Goal: Task Accomplishment & Management: Manage account settings

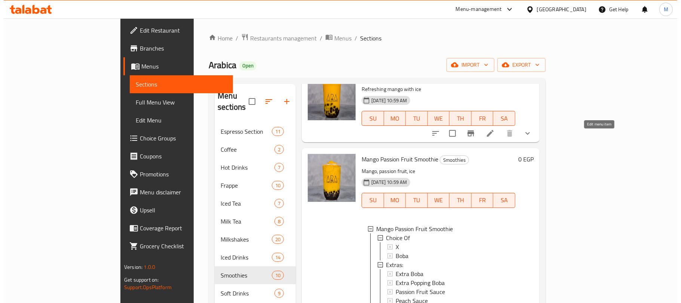
scroll to position [583, 0]
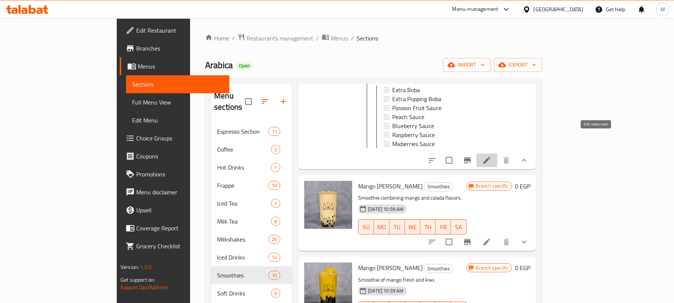
click at [491, 156] on icon at bounding box center [486, 160] width 9 height 9
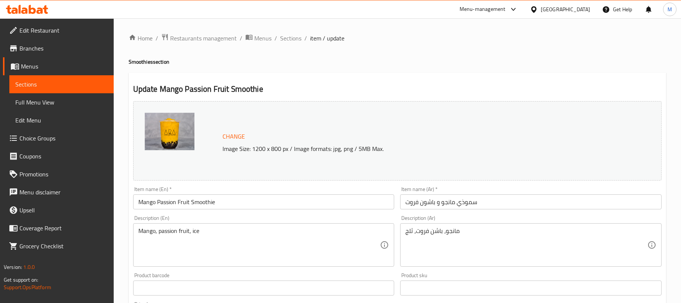
click at [606, 60] on div at bounding box center [340, 151] width 681 height 303
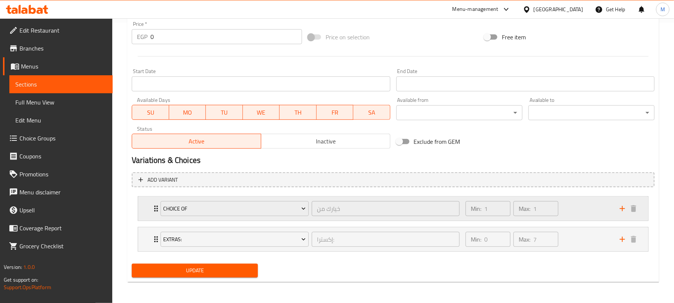
click at [585, 211] on div "Min: 1 ​ Max: 1 ​" at bounding box center [538, 208] width 154 height 24
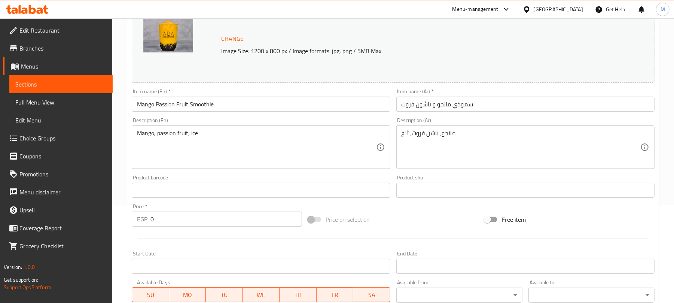
scroll to position [0, 0]
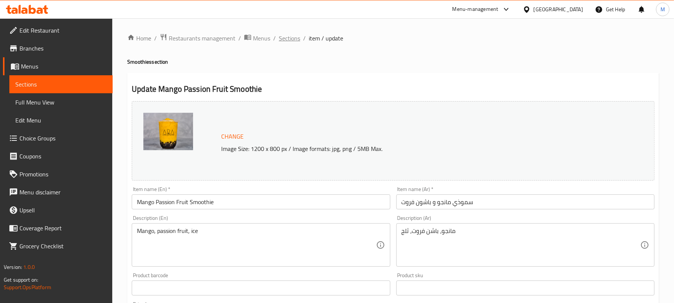
click at [285, 37] on span "Sections" at bounding box center [289, 38] width 21 height 9
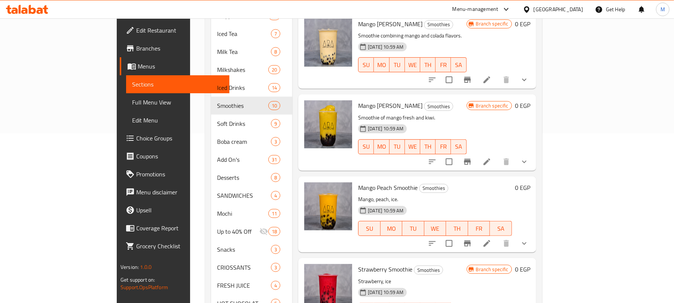
scroll to position [192, 0]
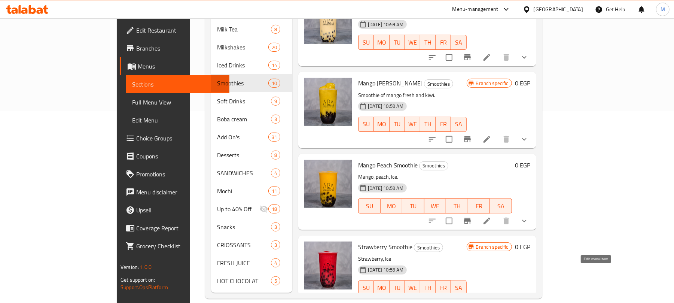
click at [490, 299] on icon at bounding box center [487, 302] width 7 height 7
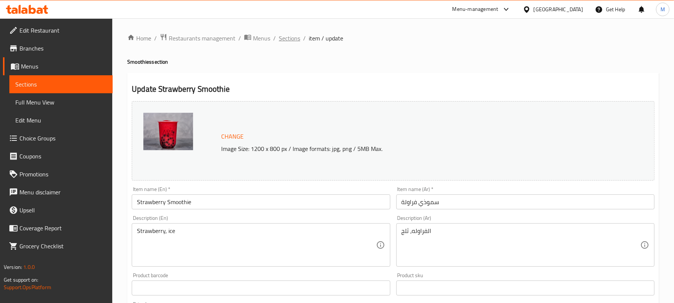
click at [288, 38] on span "Sections" at bounding box center [289, 38] width 21 height 9
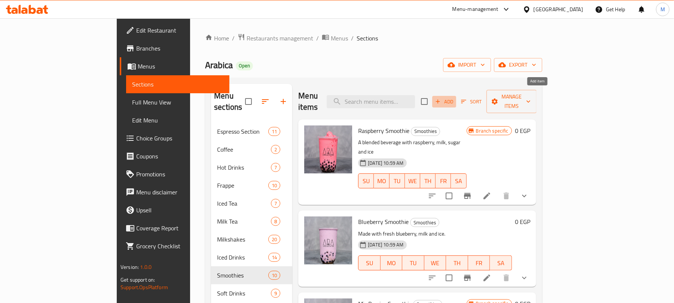
click at [454, 97] on span "Add" at bounding box center [444, 101] width 20 height 9
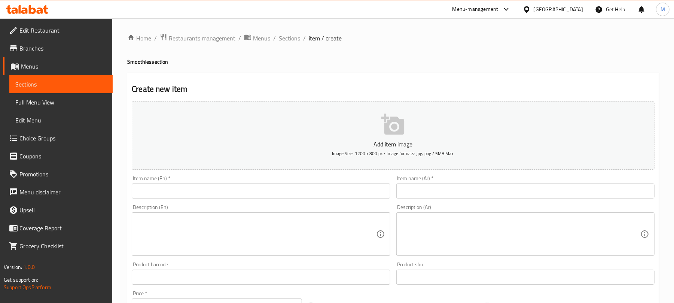
click at [189, 189] on input "text" at bounding box center [261, 190] width 258 height 15
paste input "Peach"
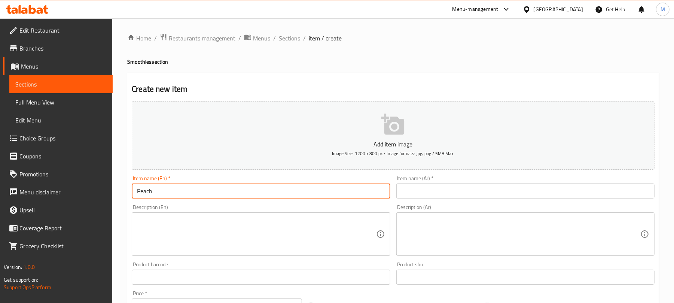
type input "Peach"
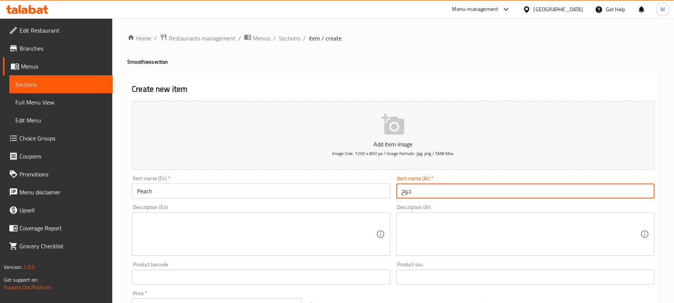
type input "خوخ"
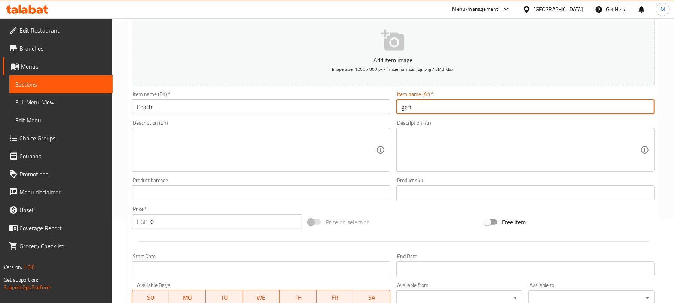
scroll to position [225, 0]
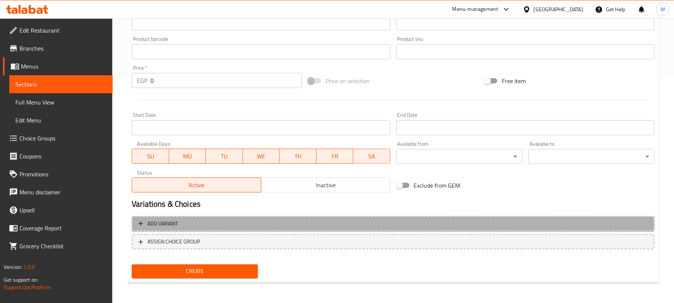
click at [359, 223] on span "Add variant" at bounding box center [392, 223] width 509 height 9
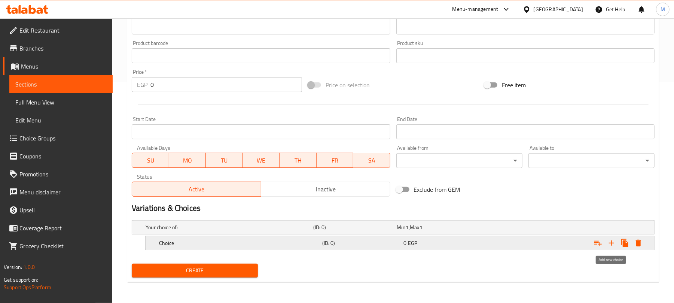
click at [608, 245] on icon "Expand" at bounding box center [611, 242] width 9 height 9
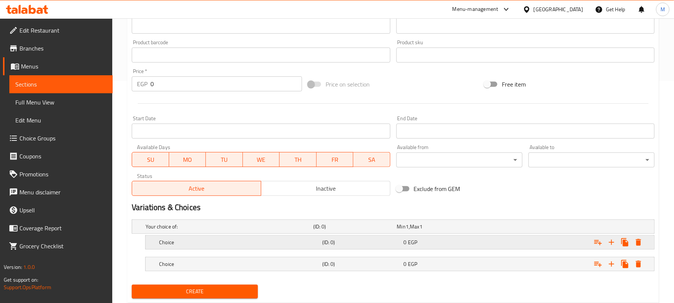
drag, startPoint x: 228, startPoint y: 264, endPoint x: 229, endPoint y: 249, distance: 14.6
click at [229, 262] on h5 "Choice" at bounding box center [239, 263] width 160 height 7
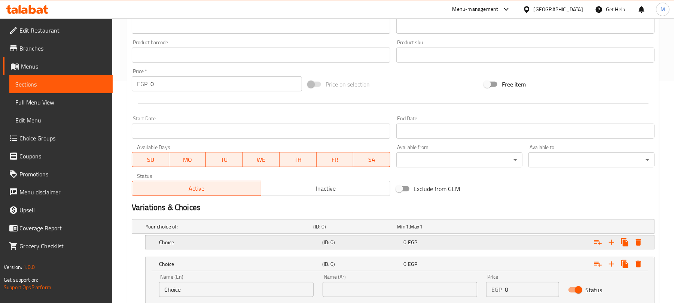
click at [231, 242] on h5 "Choice" at bounding box center [239, 241] width 160 height 7
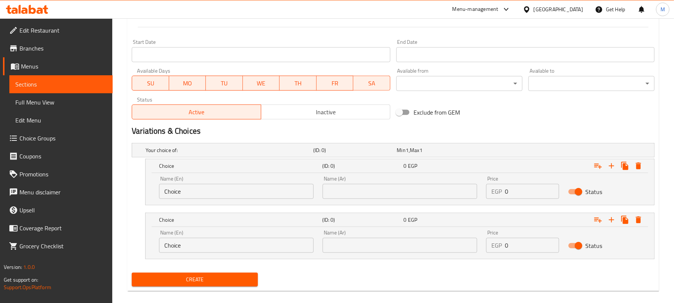
scroll to position [308, 0]
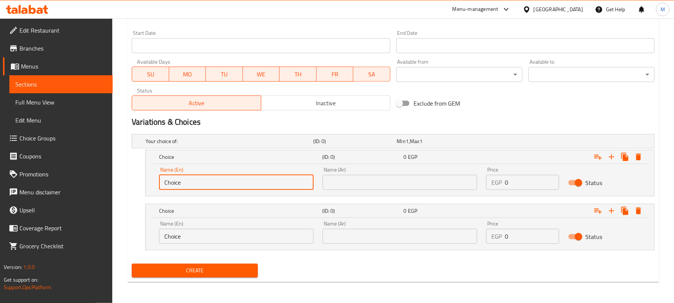
click at [219, 177] on input "Choice" at bounding box center [236, 182] width 155 height 15
type input "X"
click at [283, 240] on input "Choice" at bounding box center [236, 236] width 155 height 15
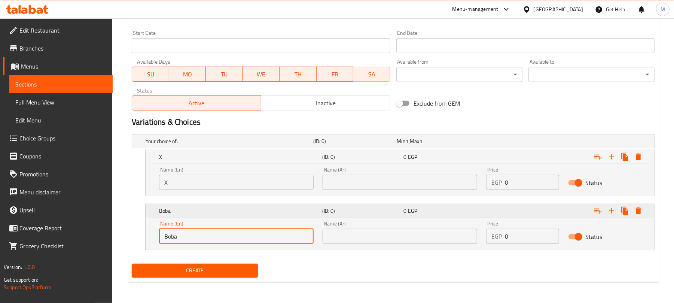
type input "Boba"
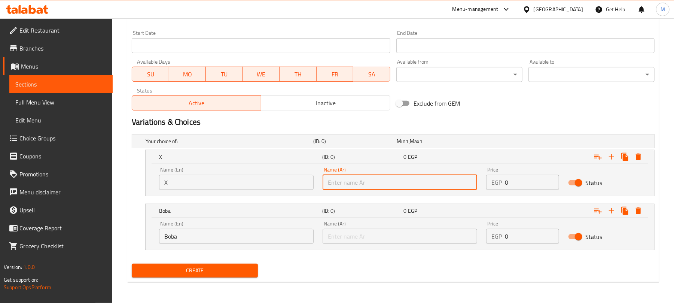
drag, startPoint x: 458, startPoint y: 182, endPoint x: 452, endPoint y: 171, distance: 12.9
click at [458, 182] on input "text" at bounding box center [400, 182] width 155 height 15
paste input "اكس"
type input "اكس"
drag, startPoint x: 367, startPoint y: 235, endPoint x: 373, endPoint y: 234, distance: 6.2
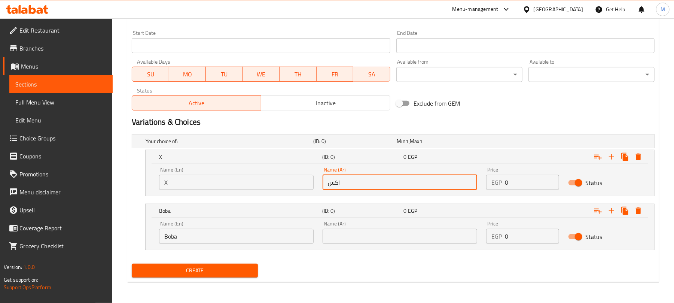
click at [368, 235] on input "text" at bounding box center [400, 236] width 155 height 15
paste input "بوبا"
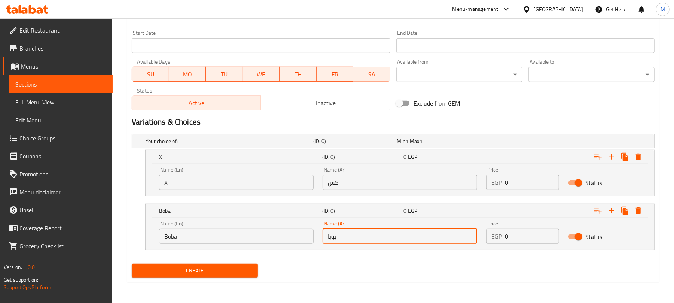
type input "بوبا"
click at [522, 180] on input "0" at bounding box center [532, 182] width 54 height 15
paste input "135."
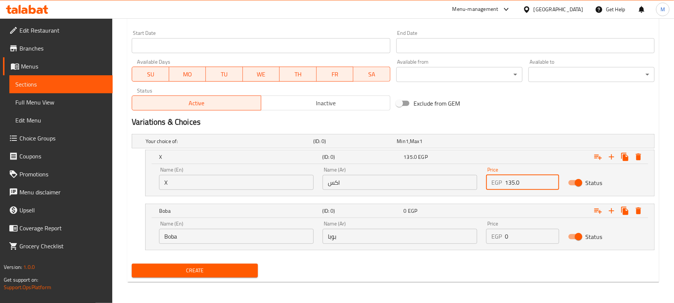
type input "135.0"
click at [536, 239] on input "0" at bounding box center [532, 236] width 54 height 15
paste input "168.75"
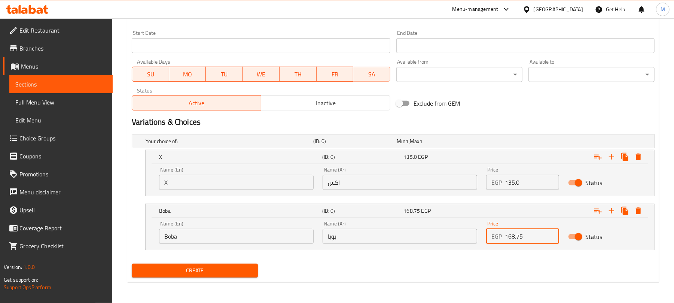
type input "168.75"
click at [132, 263] on button "Create" at bounding box center [195, 270] width 126 height 14
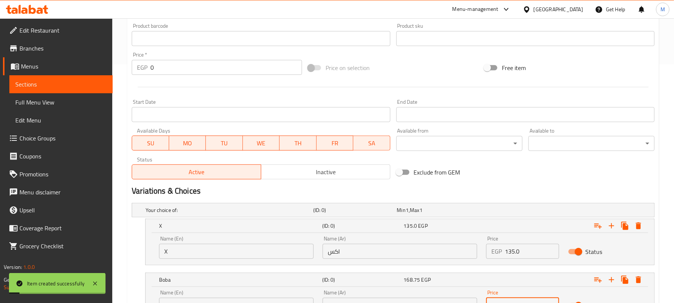
scroll to position [0, 0]
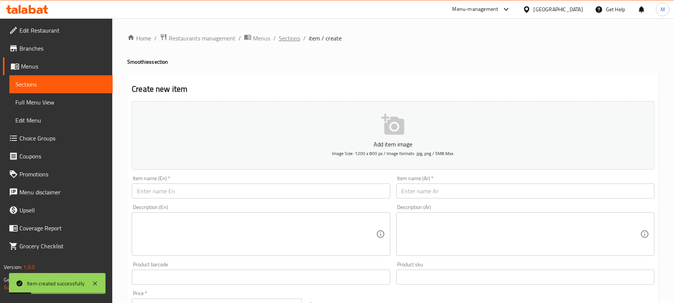
click at [295, 38] on span "Sections" at bounding box center [289, 38] width 21 height 9
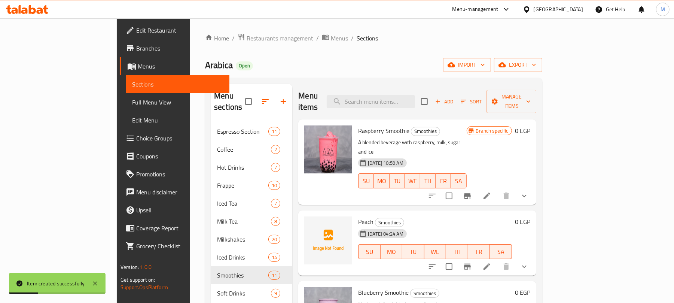
scroll to position [92, 0]
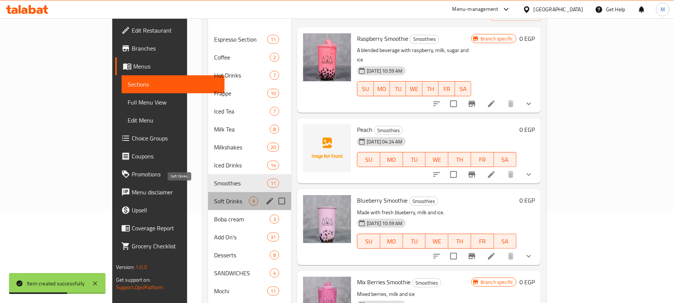
click at [214, 196] on span "Soft Drinks" at bounding box center [231, 200] width 35 height 9
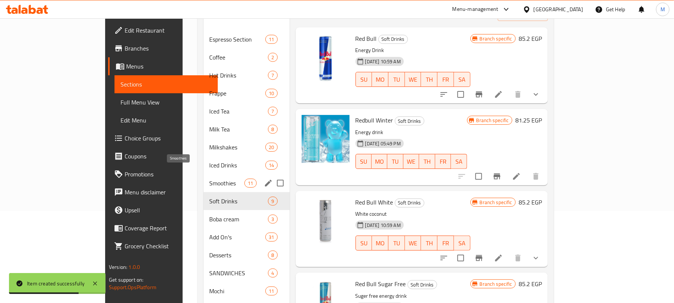
click at [210, 179] on span "Smoothies" at bounding box center [227, 183] width 35 height 9
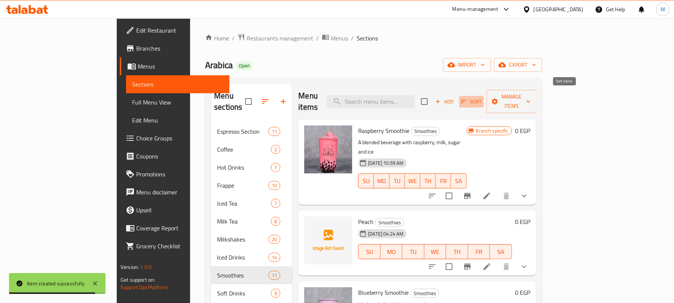
click at [482, 100] on span "Sort" at bounding box center [471, 101] width 21 height 9
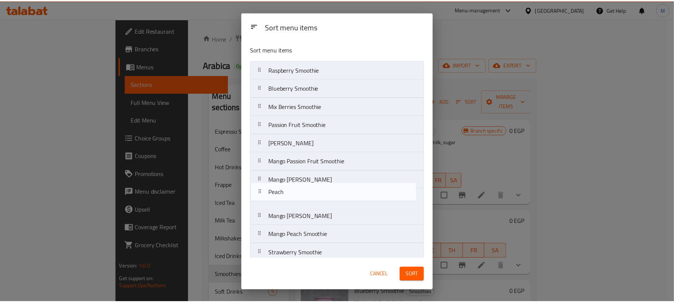
scroll to position [8, 0]
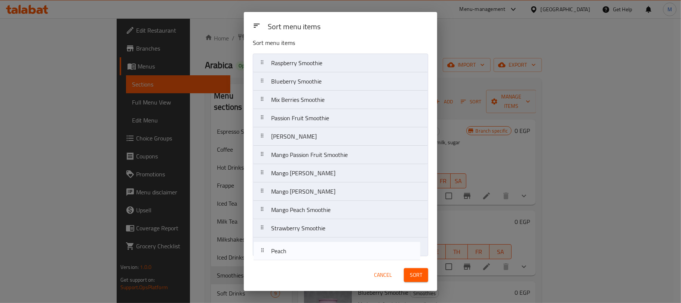
drag, startPoint x: 315, startPoint y: 88, endPoint x: 315, endPoint y: 253, distance: 165.4
click at [315, 253] on nav "Raspberry Smoothie Peach Blueberry Smoothie Mix Berries Smoothie Passion Fruit …" at bounding box center [341, 155] width 176 height 202
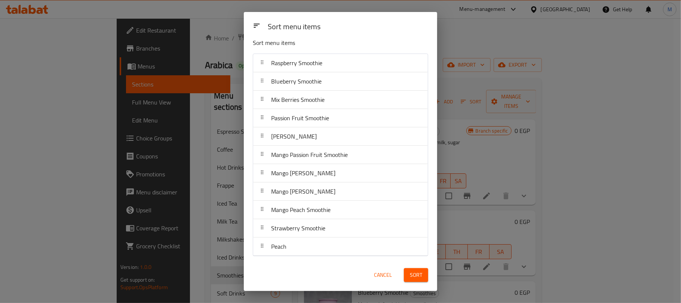
click at [424, 278] on button "Sort" at bounding box center [416, 275] width 24 height 14
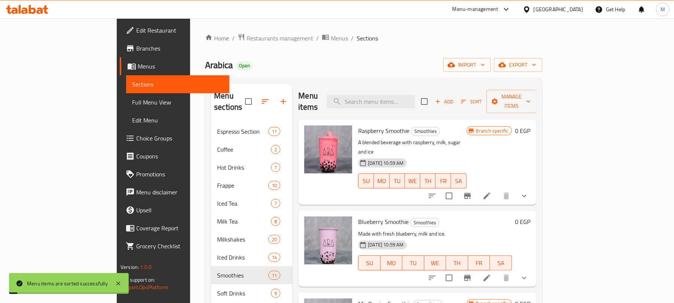
click at [486, 67] on div "Arabica Open import export" at bounding box center [373, 65] width 337 height 14
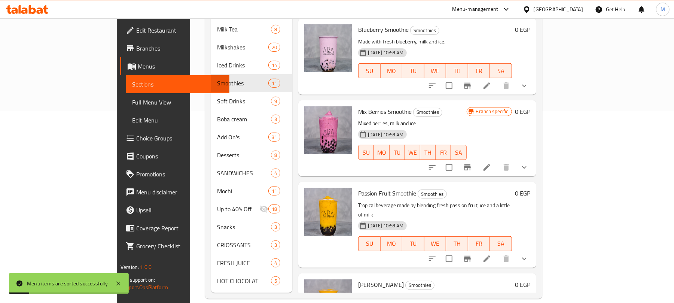
scroll to position [299, 0]
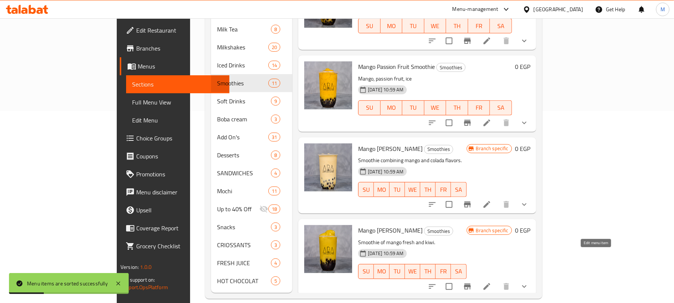
click at [491, 282] on icon at bounding box center [486, 286] width 9 height 9
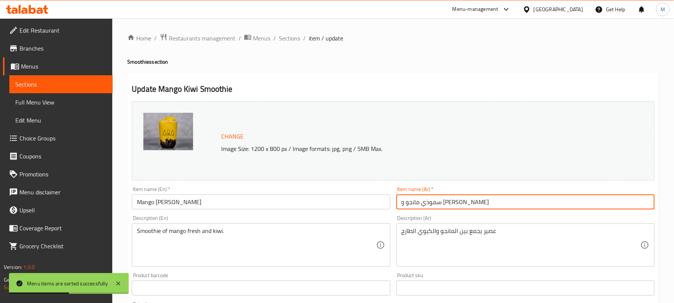
click at [444, 203] on input "سموذي مانجو و كيوي" at bounding box center [525, 201] width 258 height 15
click at [292, 37] on span "Sections" at bounding box center [289, 38] width 21 height 9
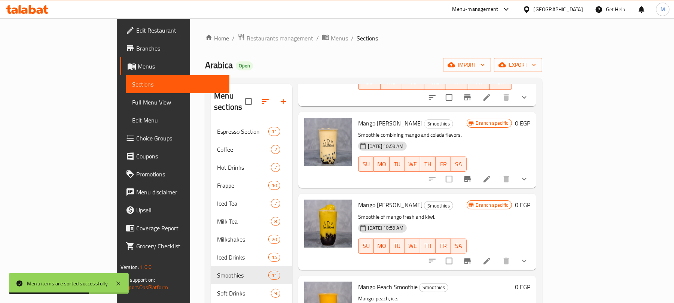
scroll to position [192, 0]
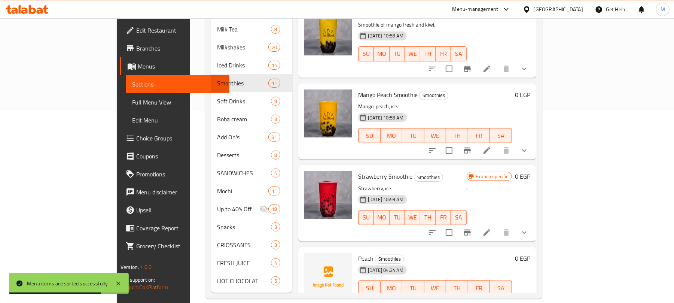
click at [491, 298] on icon at bounding box center [486, 302] width 9 height 9
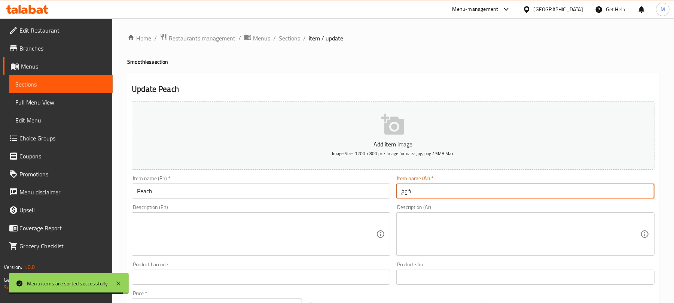
click at [400, 196] on input "خوخ" at bounding box center [525, 190] width 258 height 15
paste input "سموذي"
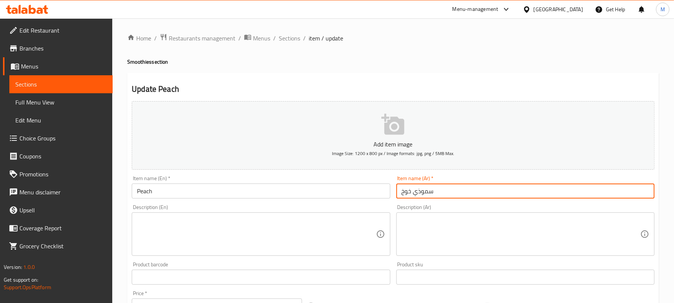
type input "سموذي خوخ"
click at [342, 196] on input "Peach" at bounding box center [261, 190] width 258 height 15
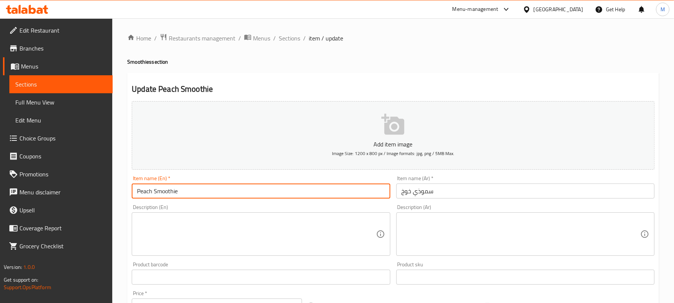
type input "Peach Smoothie"
click at [292, 39] on span "Sections" at bounding box center [289, 38] width 21 height 9
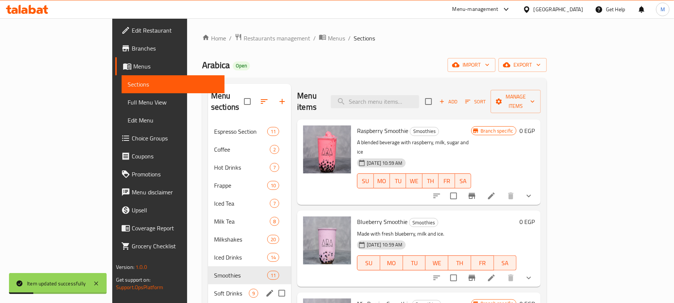
click at [208, 288] on div "Soft Drinks 9" at bounding box center [249, 293] width 83 height 18
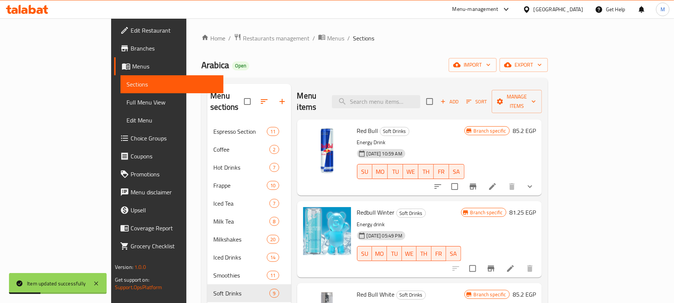
click at [318, 84] on div "Menu items Add Sort Manage items" at bounding box center [419, 102] width 245 height 36
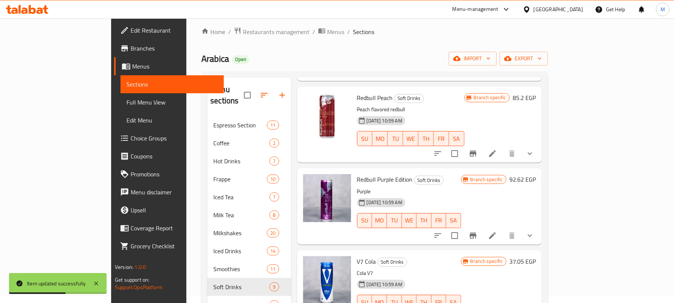
scroll to position [192, 0]
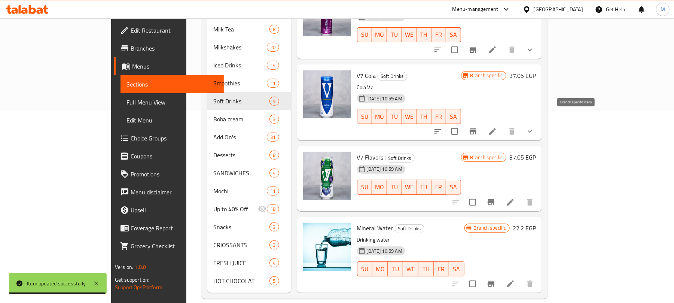
click at [482, 122] on button "Branch-specific-item" at bounding box center [473, 131] width 18 height 18
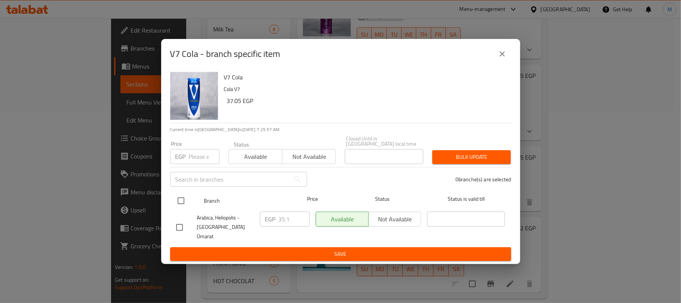
click at [174, 201] on input "checkbox" at bounding box center [181, 201] width 16 height 16
checkbox input "true"
click at [192, 156] on input "number" at bounding box center [204, 156] width 31 height 15
paste input "35.10"
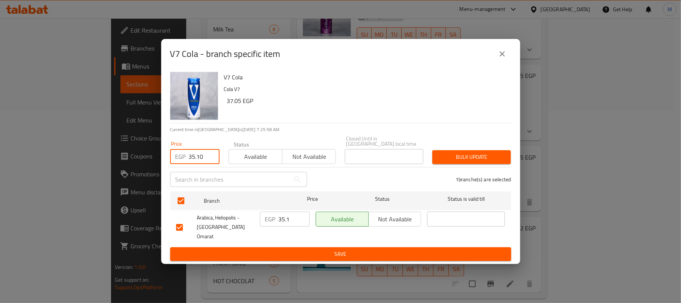
type input "35.10"
click at [501, 57] on icon "close" at bounding box center [502, 53] width 5 height 5
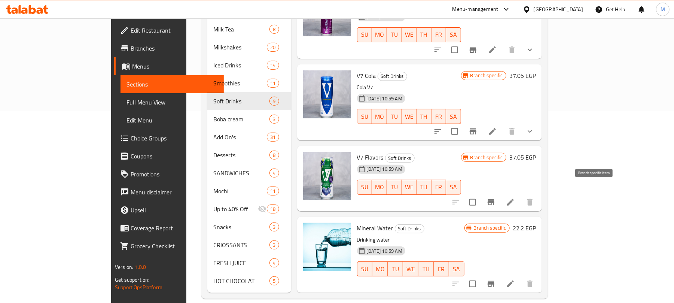
click at [494, 199] on icon "Branch-specific-item" at bounding box center [491, 202] width 7 height 6
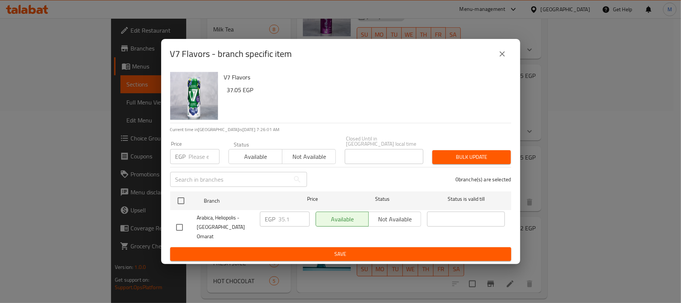
click at [505, 58] on icon "close" at bounding box center [502, 53] width 9 height 9
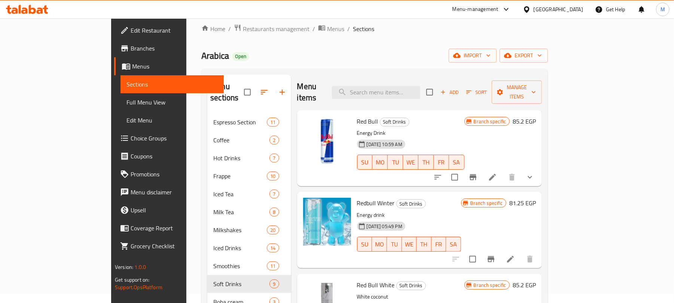
scroll to position [0, 0]
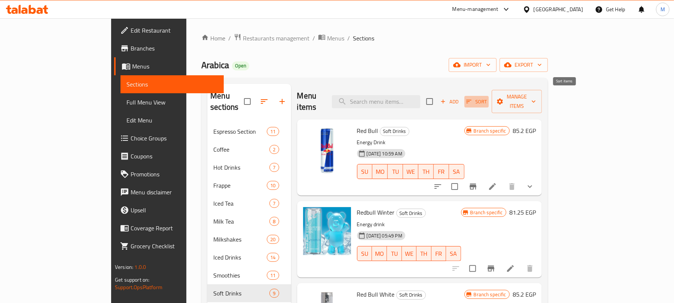
click at [487, 97] on span "Sort" at bounding box center [476, 101] width 21 height 9
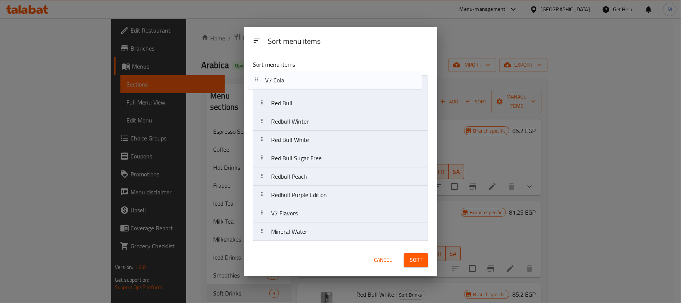
drag, startPoint x: 345, startPoint y: 193, endPoint x: 339, endPoint y: 78, distance: 115.0
click at [339, 78] on nav "Red Bull Redbull Winter Red Bull White Red Bull Sugar Free Redbull Peach Redbul…" at bounding box center [341, 158] width 176 height 166
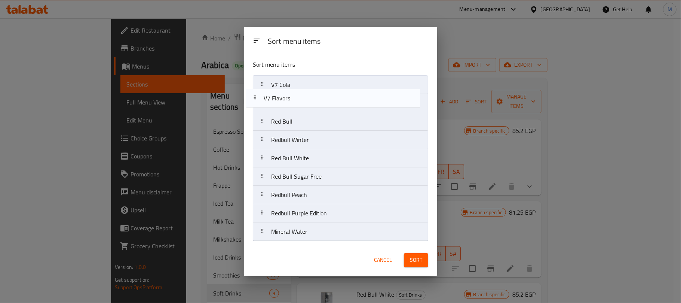
drag, startPoint x: 332, startPoint y: 216, endPoint x: 325, endPoint y: 98, distance: 118.1
click at [325, 98] on nav "V7 Cola Red Bull Redbull Winter Red Bull White Red Bull Sugar Free Redbull Peac…" at bounding box center [341, 158] width 176 height 166
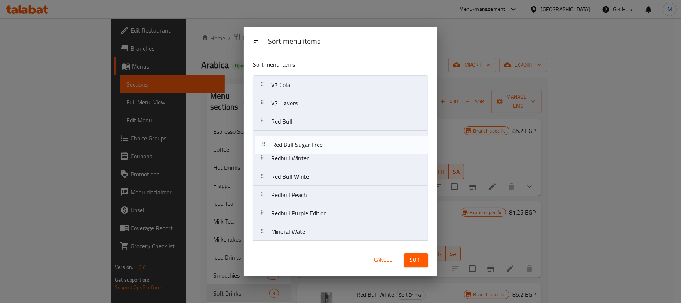
drag, startPoint x: 323, startPoint y: 180, endPoint x: 325, endPoint y: 145, distance: 34.5
click at [325, 145] on nav "V7 Cola V7 Flavors Red Bull Redbull Winter Red Bull White Red Bull Sugar Free R…" at bounding box center [341, 158] width 176 height 166
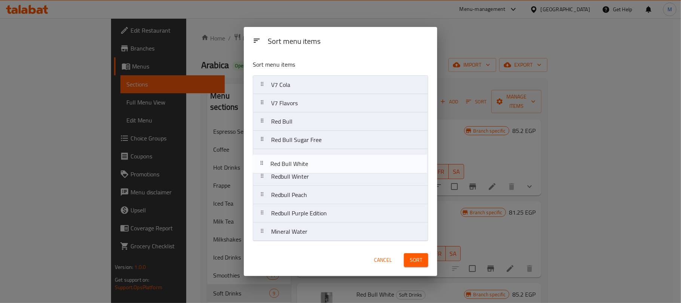
drag, startPoint x: 322, startPoint y: 176, endPoint x: 321, endPoint y: 160, distance: 15.7
click at [321, 160] on nav "V7 Cola V7 Flavors Red Bull Red Bull Sugar Free Redbull Winter Red Bull White R…" at bounding box center [341, 158] width 176 height 166
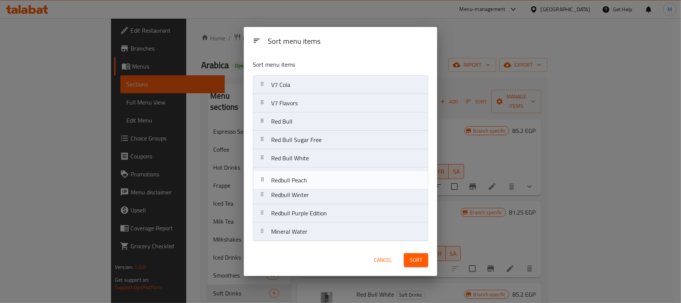
drag, startPoint x: 321, startPoint y: 193, endPoint x: 321, endPoint y: 179, distance: 15.0
click at [321, 179] on nav "V7 Cola V7 Flavors Red Bull Red Bull Sugar Free Red Bull White Redbull Winter R…" at bounding box center [341, 158] width 176 height 166
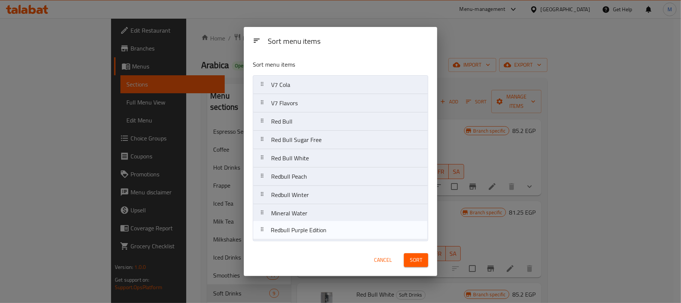
drag, startPoint x: 332, startPoint y: 213, endPoint x: 331, endPoint y: 232, distance: 18.7
click at [331, 232] on nav "V7 Cola V7 Flavors Red Bull Red Bull Sugar Free Red Bull White Redbull Peach Re…" at bounding box center [341, 158] width 176 height 166
click at [335, 240] on nav "V7 Cola V7 Flavors Red Bull Red Bull Sugar Free Red Bull White Redbull Peach Re…" at bounding box center [341, 158] width 176 height 166
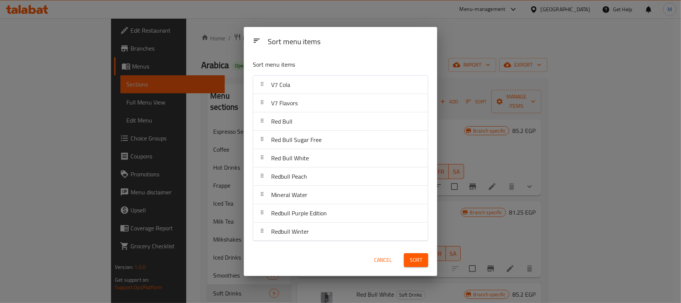
click at [421, 261] on span "Sort" at bounding box center [416, 259] width 12 height 9
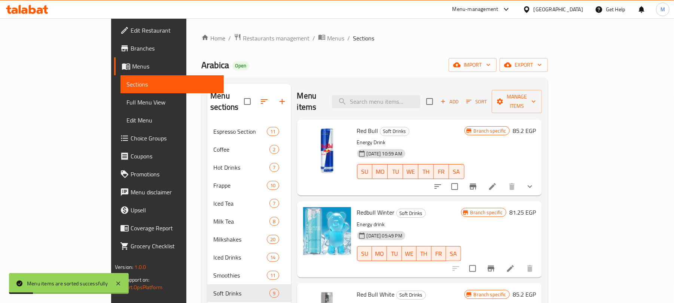
click at [497, 80] on div "Menu sections Espresso Section 11 Coffee 2 Hot Drinks 7 Frappe 10 Iced Tea 7 Mi…" at bounding box center [374, 284] width 347 height 413
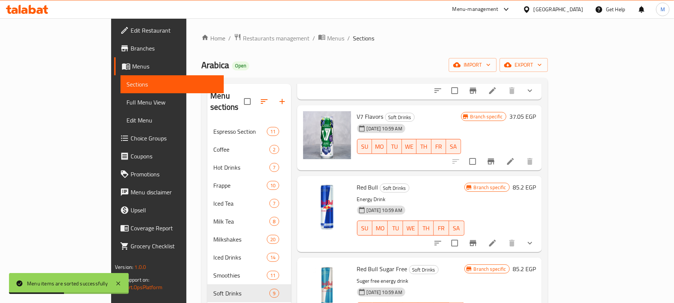
scroll to position [150, 0]
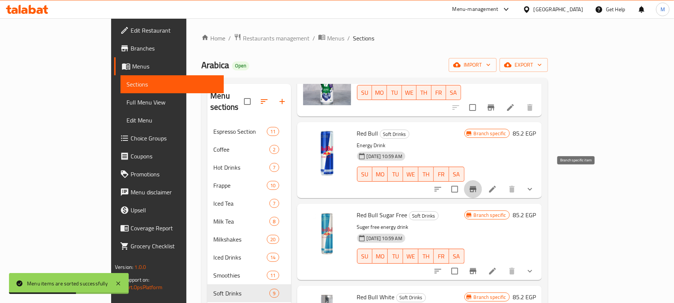
click at [476, 186] on icon "Branch-specific-item" at bounding box center [473, 189] width 7 height 6
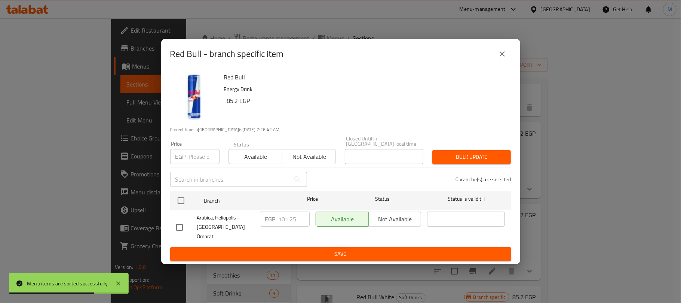
click at [501, 58] on icon "close" at bounding box center [502, 53] width 9 height 9
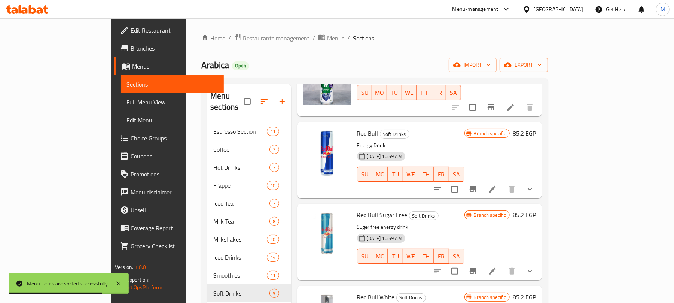
click at [478, 266] on icon "Branch-specific-item" at bounding box center [473, 270] width 9 height 9
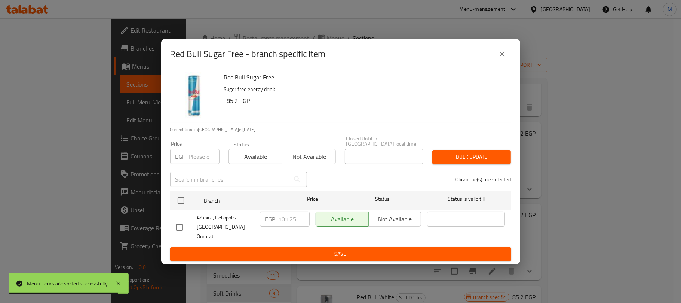
click at [500, 58] on icon "close" at bounding box center [502, 53] width 9 height 9
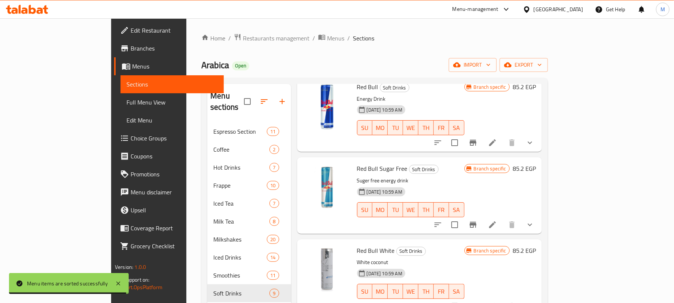
scroll to position [249, 0]
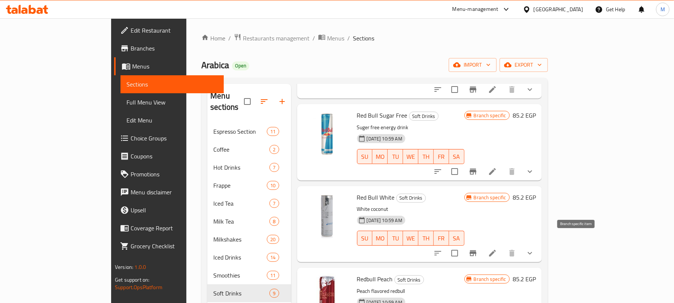
click at [476, 250] on icon "Branch-specific-item" at bounding box center [473, 253] width 7 height 6
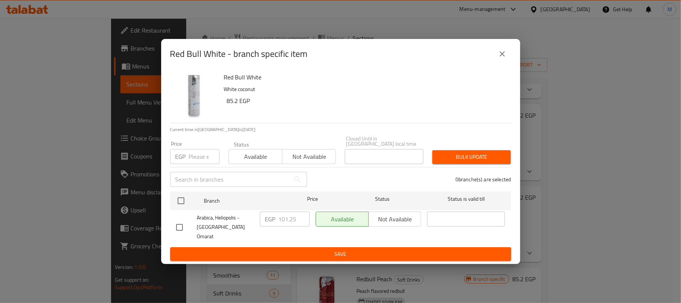
click at [509, 63] on button "close" at bounding box center [503, 54] width 18 height 18
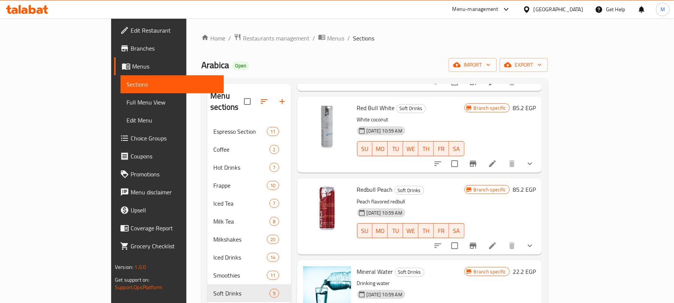
scroll to position [354, 0]
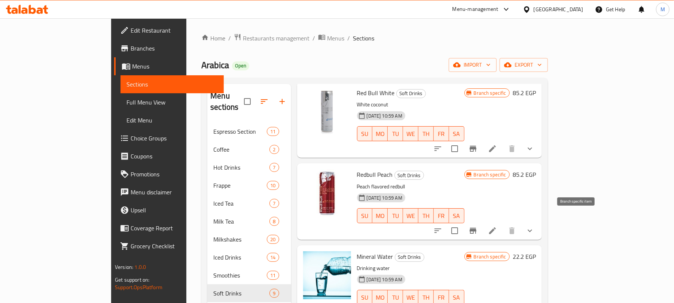
click at [478, 226] on icon "Branch-specific-item" at bounding box center [473, 230] width 9 height 9
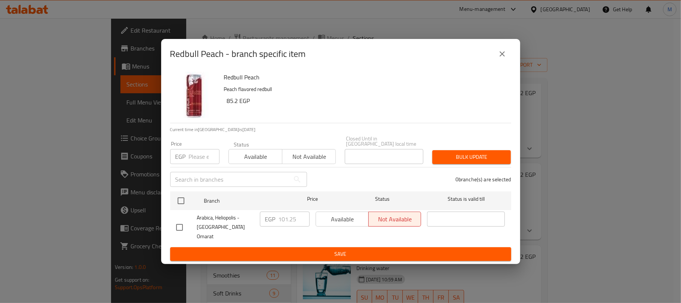
click at [507, 63] on button "close" at bounding box center [503, 54] width 18 height 18
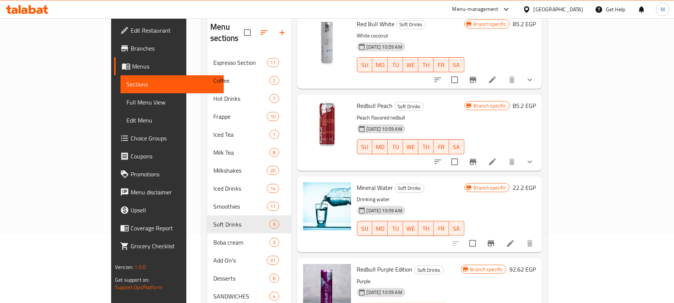
scroll to position [192, 0]
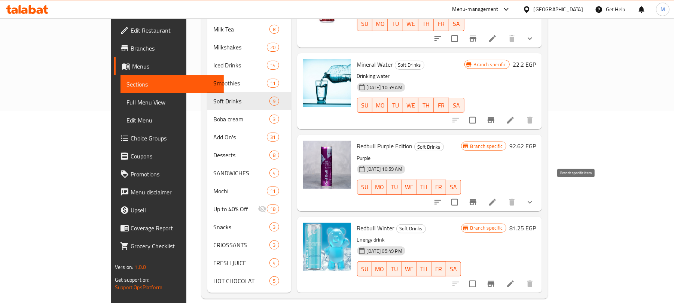
click at [476, 199] on icon "Branch-specific-item" at bounding box center [473, 202] width 7 height 6
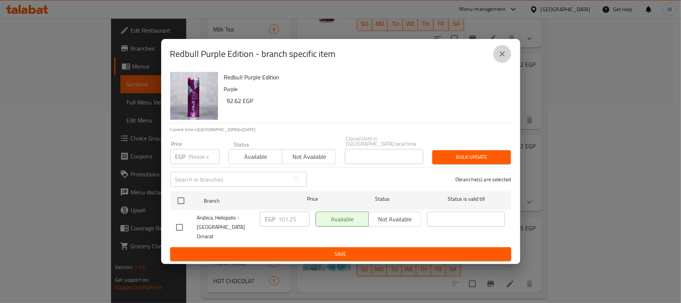
click at [510, 62] on button "close" at bounding box center [503, 54] width 18 height 18
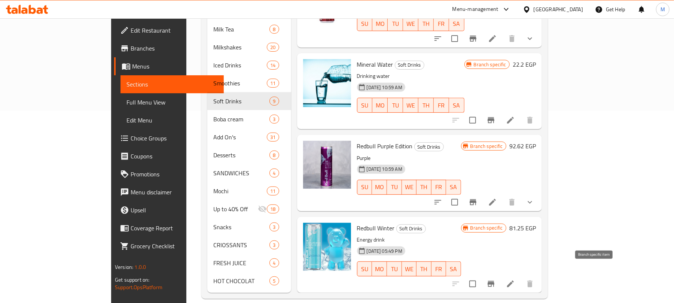
click at [495, 279] on icon "Branch-specific-item" at bounding box center [490, 283] width 9 height 9
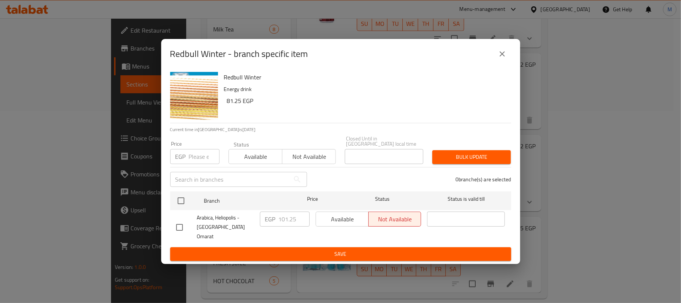
click at [505, 54] on button "close" at bounding box center [503, 54] width 18 height 18
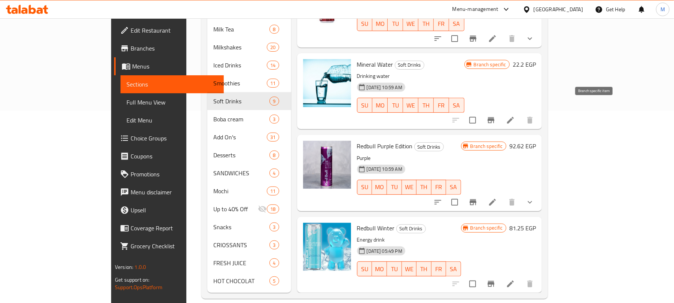
click at [500, 111] on button "Branch-specific-item" at bounding box center [491, 120] width 18 height 18
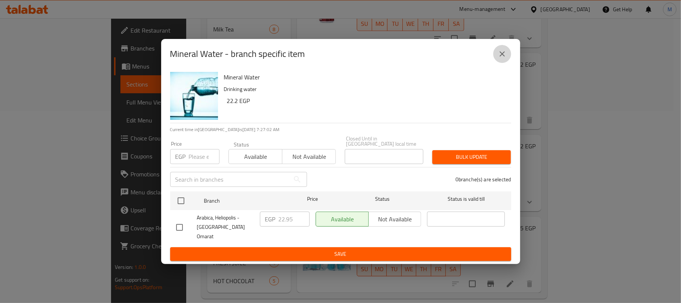
click at [504, 58] on icon "close" at bounding box center [502, 53] width 9 height 9
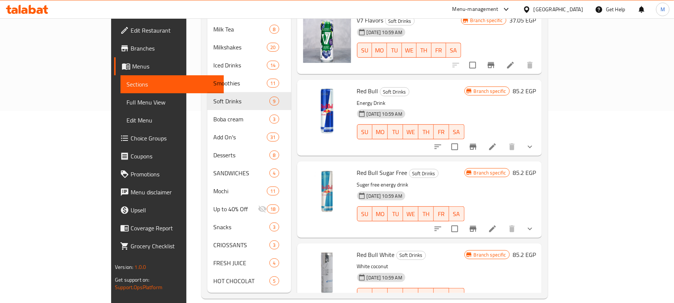
scroll to position [0, 0]
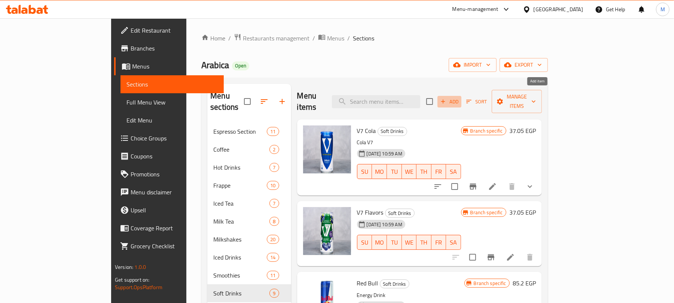
click at [460, 98] on span "Add" at bounding box center [449, 101] width 20 height 9
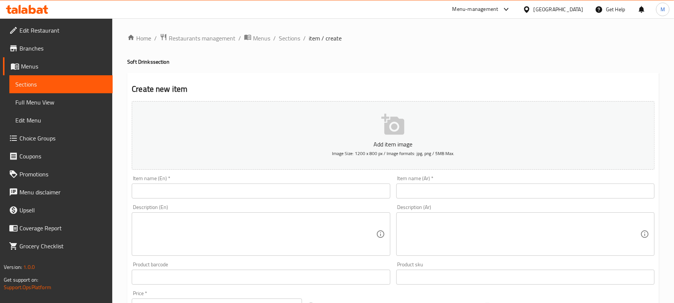
click at [268, 191] on input "text" at bounding box center [261, 190] width 258 height 15
paste input "Redbull Blueberry"
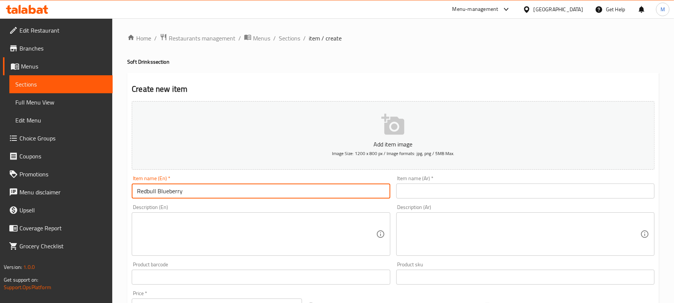
type input "Redbull Blueberry"
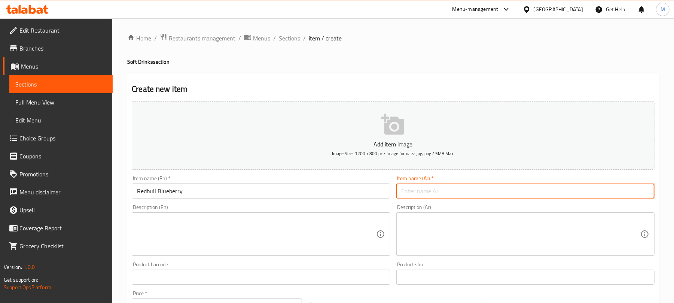
click at [448, 186] on input "text" at bounding box center [525, 190] width 258 height 15
paste input "ريد بول التوت الأزرق"
click at [412, 193] on input "ريد بول التوت الأزرق" at bounding box center [525, 190] width 258 height 15
type input "ريد بول توت أزرق"
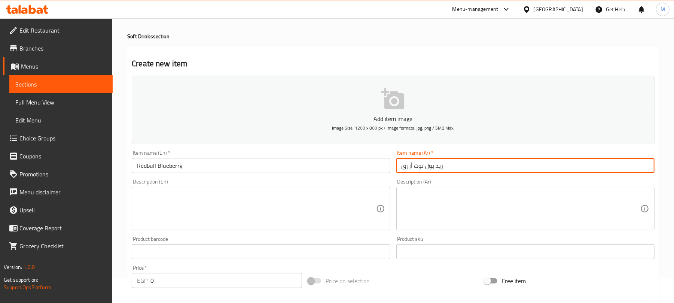
scroll to position [150, 0]
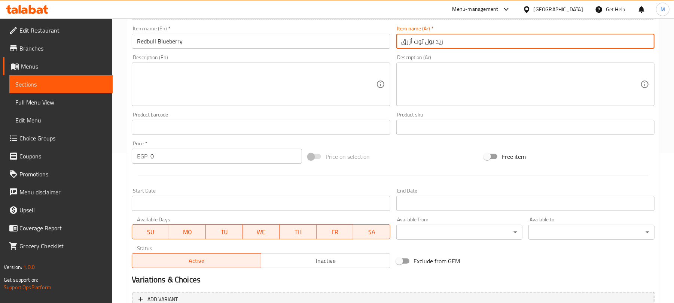
click at [215, 158] on input "0" at bounding box center [226, 156] width 152 height 15
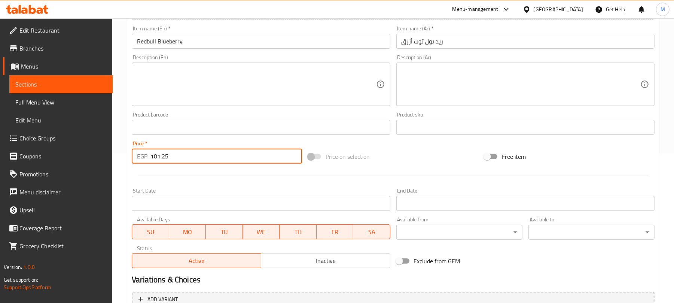
type input "101.25"
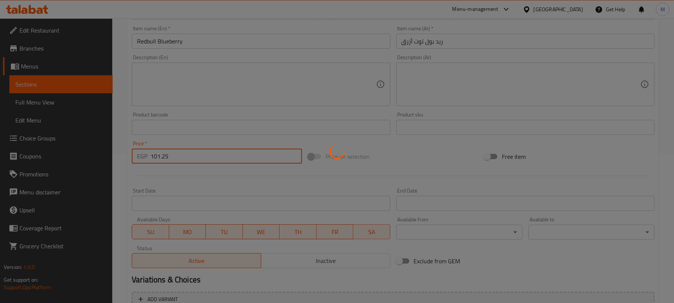
type input "0"
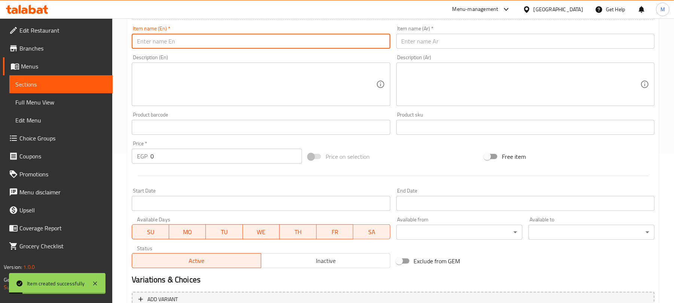
drag, startPoint x: 211, startPoint y: 45, endPoint x: 220, endPoint y: 45, distance: 8.6
click at [211, 45] on input "text" at bounding box center [261, 41] width 258 height 15
paste input "Redbull Apricot"
type input "Redbull Apricot"
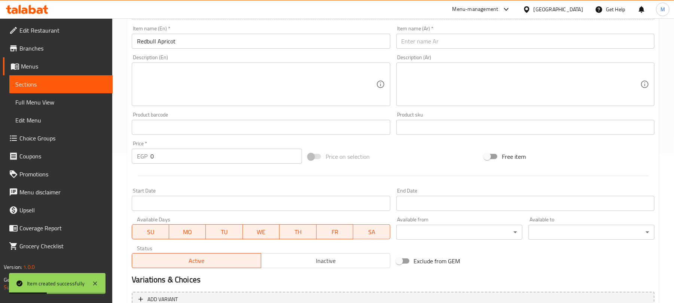
drag, startPoint x: 417, startPoint y: 29, endPoint x: 418, endPoint y: 34, distance: 5.7
click at [417, 29] on div "Item name (Ar)   * Item name (Ar) *" at bounding box center [525, 37] width 258 height 23
drag, startPoint x: 418, startPoint y: 38, endPoint x: 325, endPoint y: 73, distance: 99.7
click at [418, 38] on input "text" at bounding box center [525, 41] width 258 height 15
paste input "ريد بول مشمش"
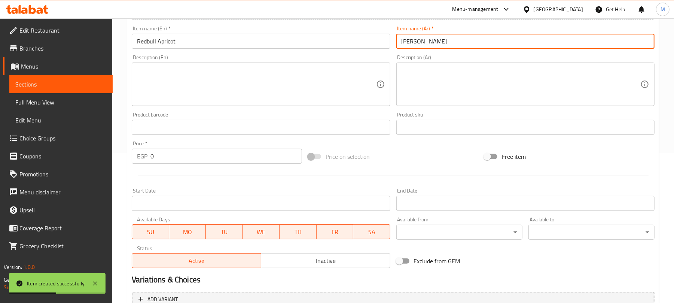
type input "ريد بول مشمش"
click at [183, 159] on input "0" at bounding box center [226, 156] width 152 height 15
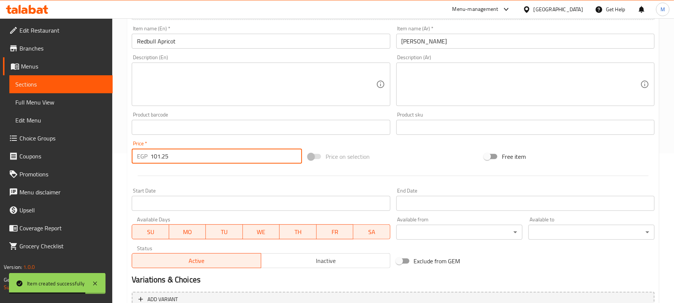
type input "101.25"
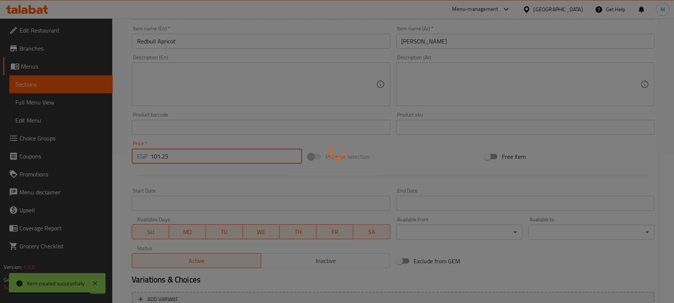
type input "0"
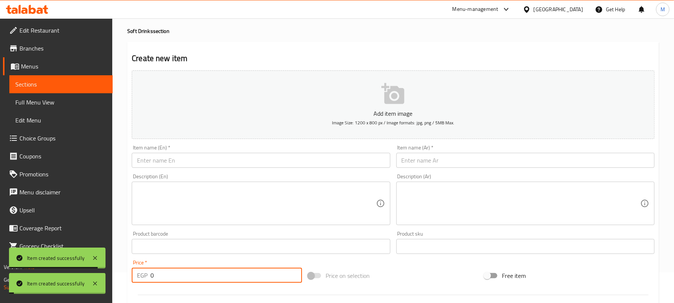
scroll to position [0, 0]
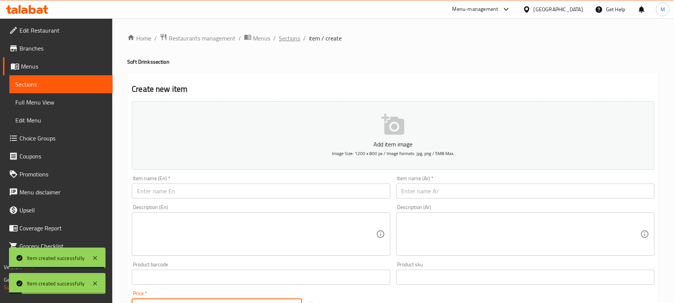
click at [296, 41] on span "Sections" at bounding box center [289, 38] width 21 height 9
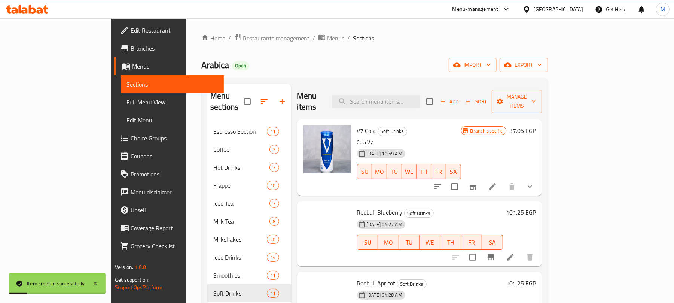
click at [472, 98] on icon "button" at bounding box center [469, 101] width 7 height 7
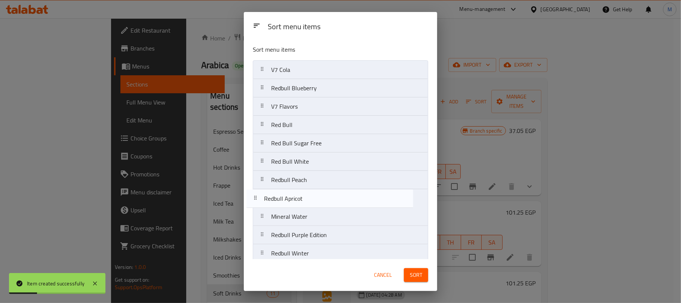
drag, startPoint x: 319, startPoint y: 110, endPoint x: 313, endPoint y: 212, distance: 102.0
click at [313, 212] on nav "V7 Cola Redbull Blueberry Redbull Apricot V7 Flavors Red Bull Red Bull Sugar Fr…" at bounding box center [341, 161] width 176 height 202
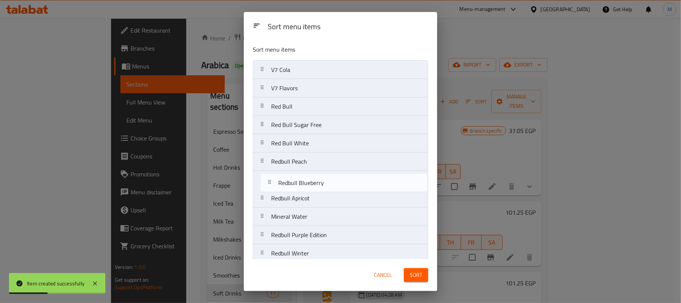
click at [331, 182] on nav "V7 Cola Redbull Blueberry V7 Flavors Red Bull Red Bull Sugar Free Red Bull Whit…" at bounding box center [341, 161] width 176 height 202
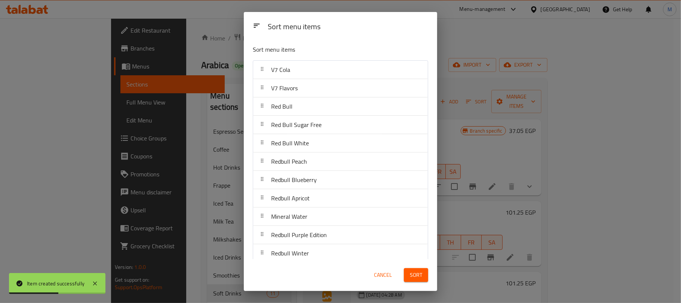
click at [411, 272] on span "Sort" at bounding box center [416, 274] width 12 height 9
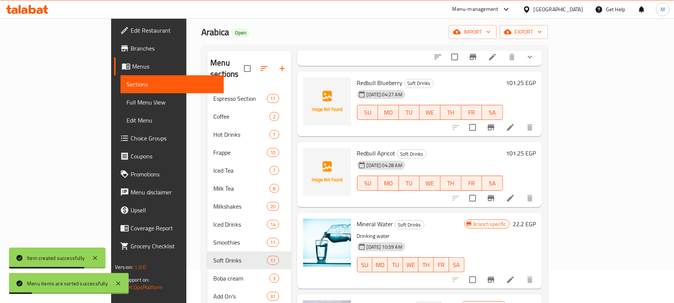
scroll to position [192, 0]
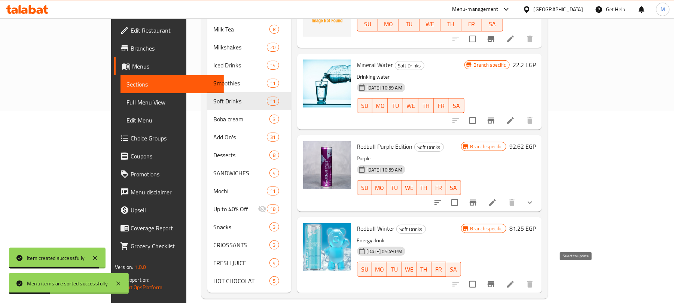
click at [481, 276] on input "checkbox" at bounding box center [473, 284] width 16 height 16
checkbox input "true"
click at [463, 195] on input "checkbox" at bounding box center [455, 203] width 16 height 16
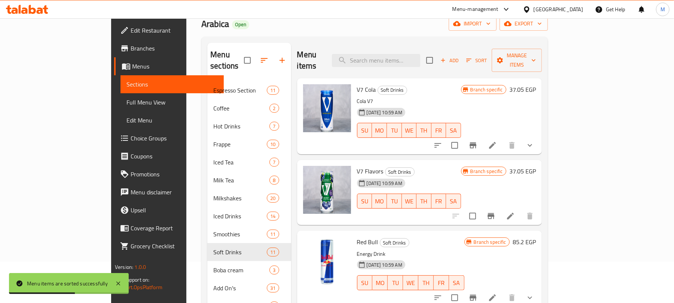
scroll to position [0, 0]
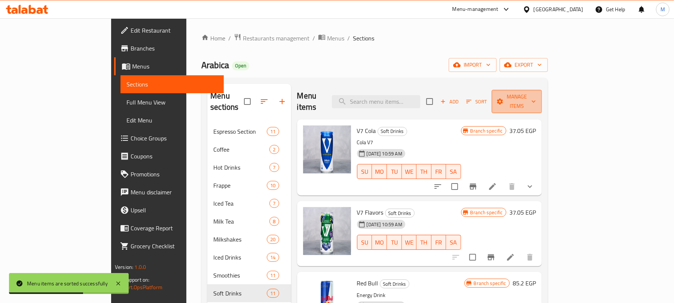
click at [536, 94] on span "Manage items" at bounding box center [517, 101] width 38 height 19
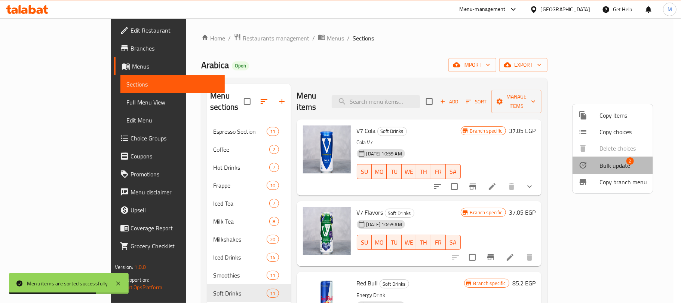
click at [601, 166] on span "Bulk update" at bounding box center [615, 165] width 31 height 9
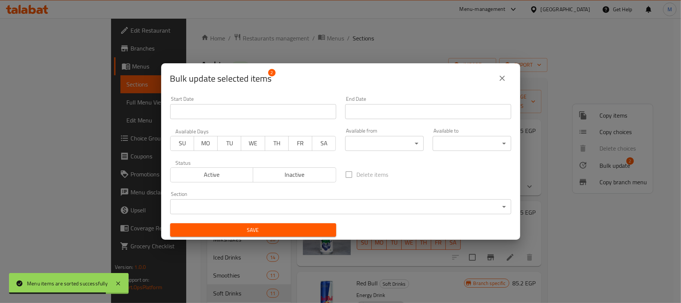
drag, startPoint x: 283, startPoint y: 174, endPoint x: 281, endPoint y: 187, distance: 13.7
click at [284, 174] on span "Inactive" at bounding box center [294, 174] width 77 height 11
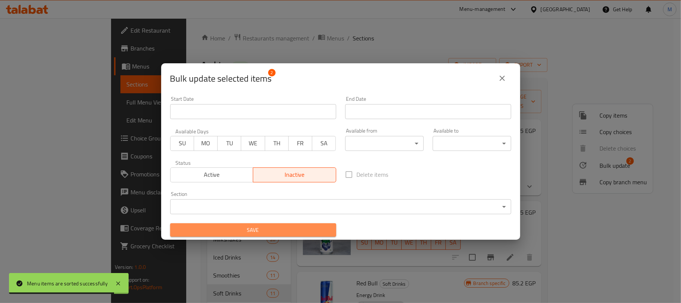
click at [272, 228] on span "Save" at bounding box center [253, 229] width 154 height 9
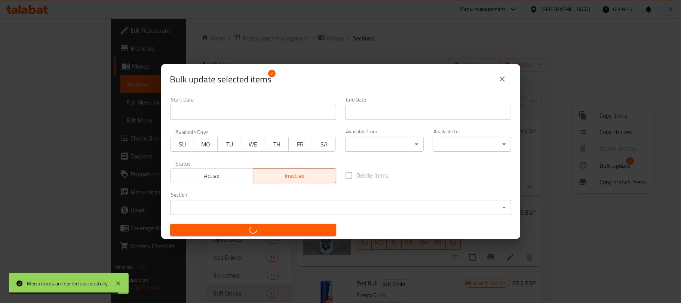
checkbox input "false"
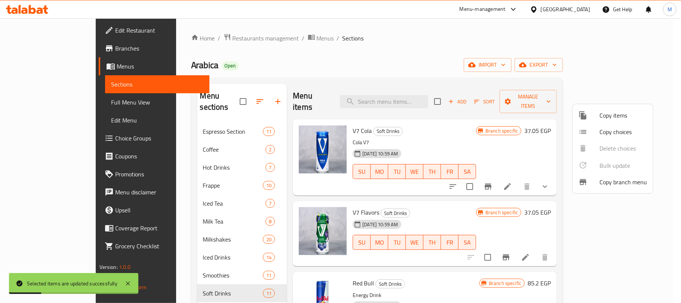
click at [321, 58] on div at bounding box center [340, 151] width 681 height 303
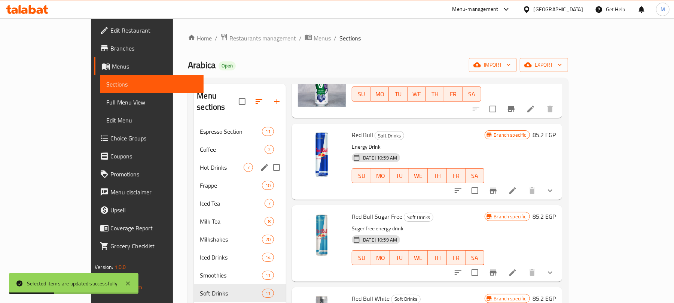
scroll to position [150, 0]
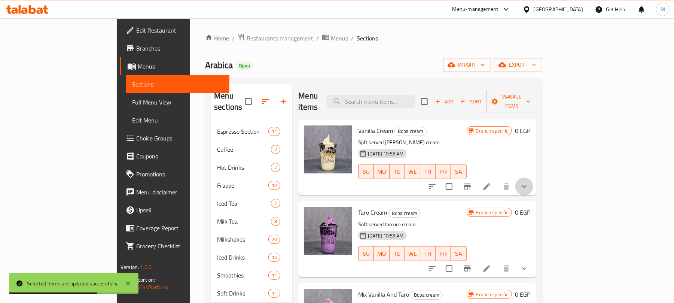
click at [529, 182] on icon "show more" at bounding box center [524, 186] width 9 height 9
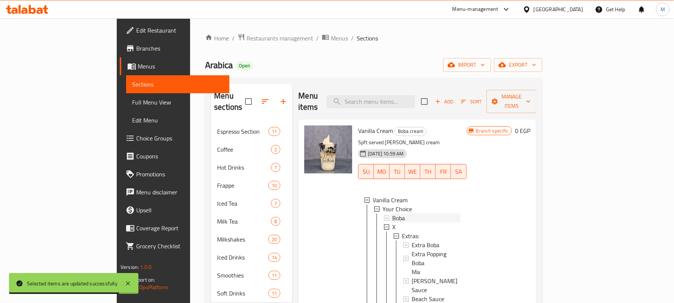
click at [421, 213] on div "Boba" at bounding box center [426, 217] width 68 height 9
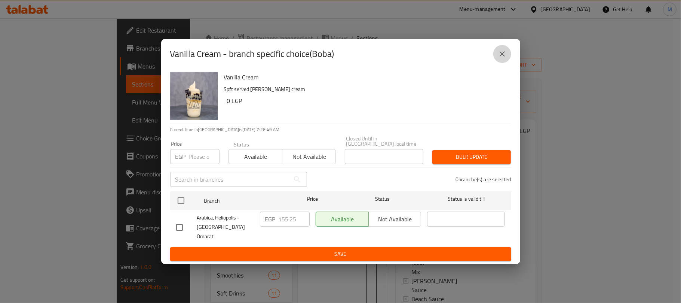
click at [504, 58] on icon "close" at bounding box center [502, 53] width 9 height 9
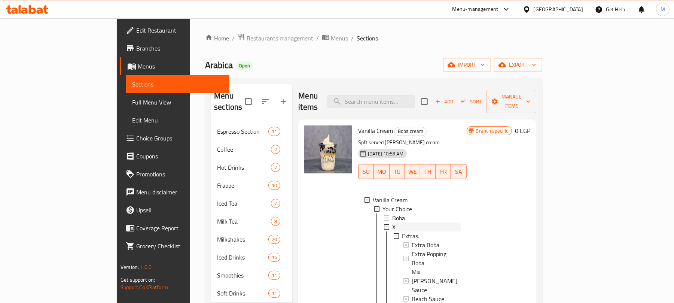
click at [392, 222] on div "X" at bounding box center [426, 226] width 68 height 9
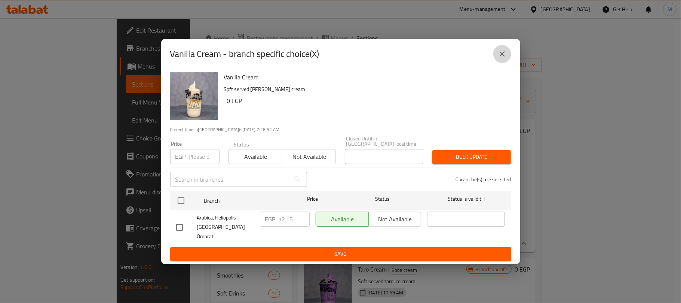
click at [496, 63] on button "close" at bounding box center [503, 54] width 18 height 18
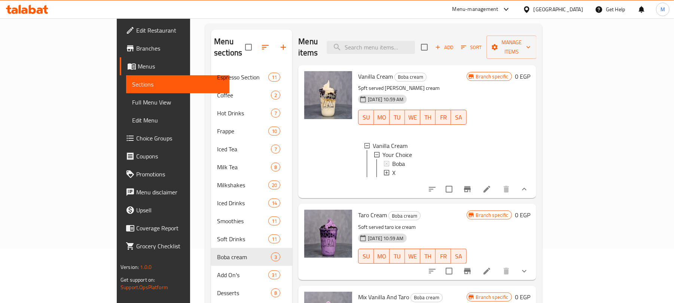
scroll to position [150, 0]
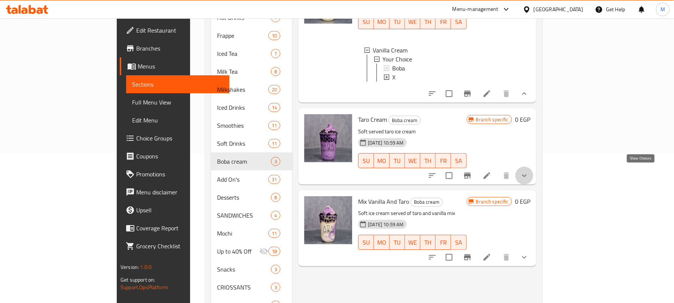
click at [529, 171] on icon "show more" at bounding box center [524, 175] width 9 height 9
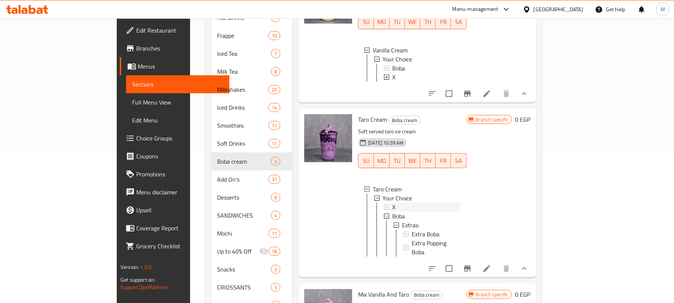
click at [392, 202] on div "X" at bounding box center [426, 206] width 68 height 9
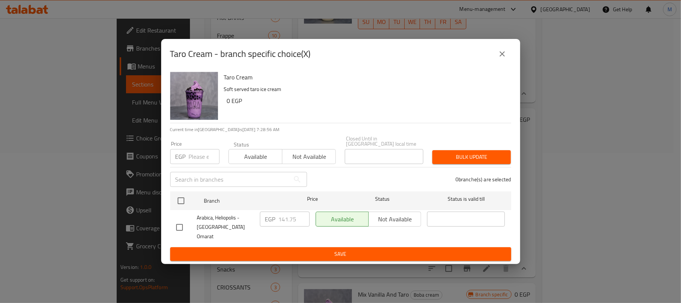
click at [504, 58] on icon "close" at bounding box center [502, 53] width 9 height 9
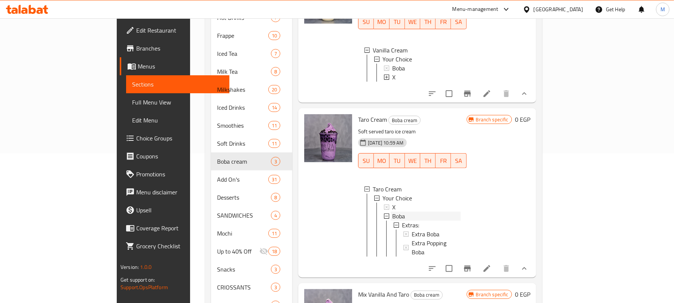
click at [392, 211] on div "Boba" at bounding box center [426, 215] width 68 height 9
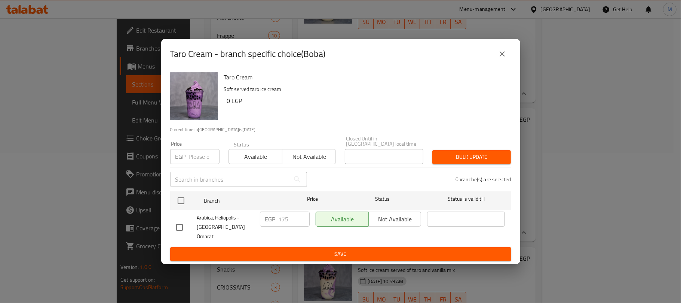
click at [506, 58] on icon "close" at bounding box center [502, 53] width 9 height 9
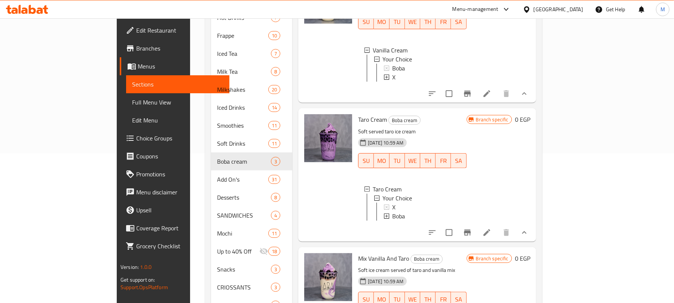
click at [392, 211] on div "Boba" at bounding box center [426, 215] width 68 height 9
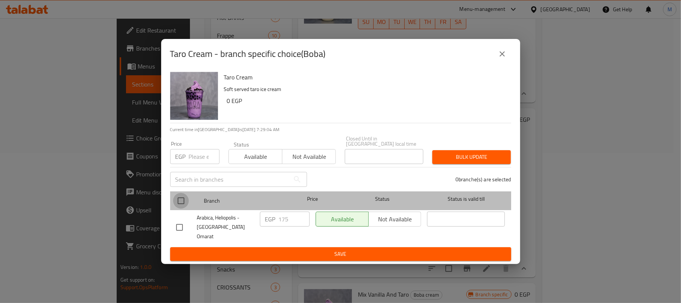
click at [184, 202] on input "checkbox" at bounding box center [181, 201] width 16 height 16
checkbox input "true"
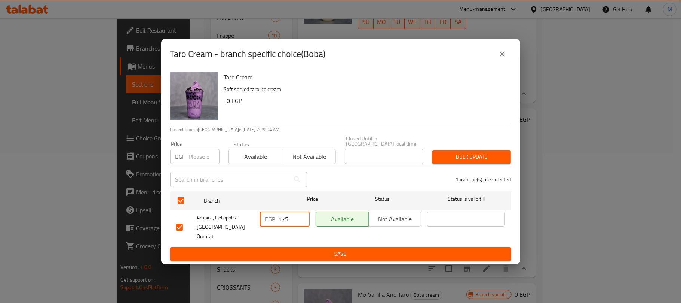
click at [293, 220] on input "175" at bounding box center [294, 218] width 31 height 15
type input "175.50"
click at [314, 249] on span "Save" at bounding box center [340, 253] width 329 height 9
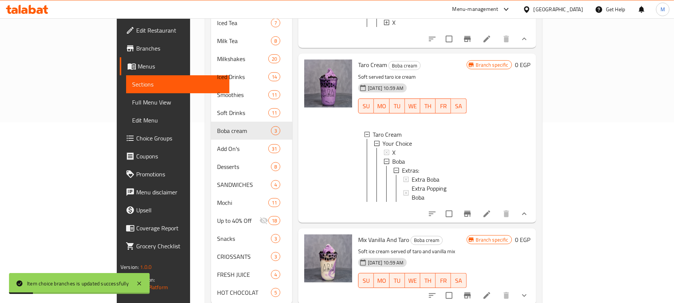
scroll to position [192, 0]
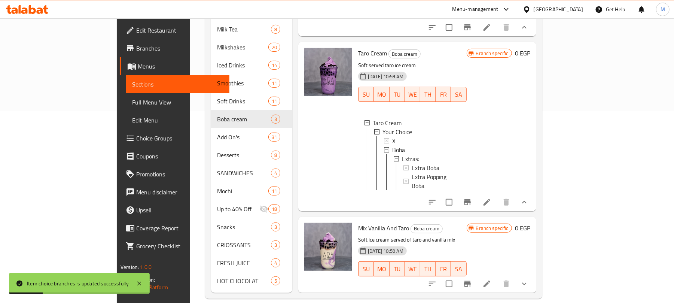
click at [527, 283] on icon "show more" at bounding box center [524, 284] width 4 height 3
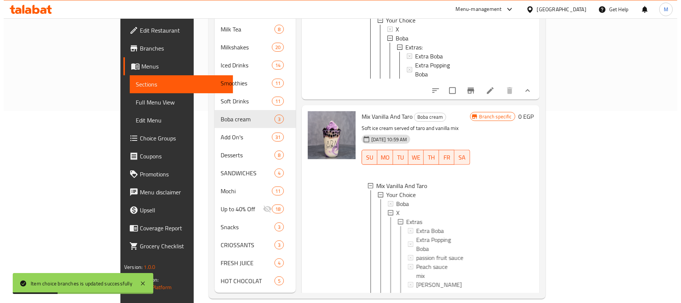
scroll to position [137, 0]
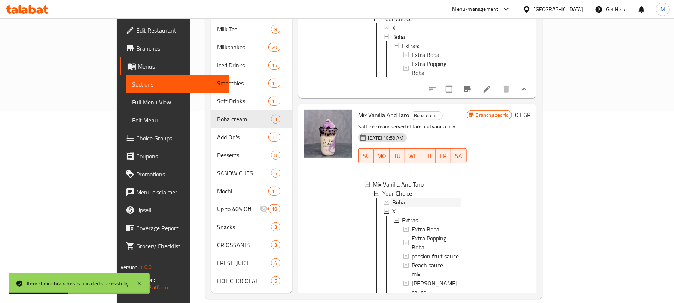
click at [410, 198] on div "Boba" at bounding box center [426, 202] width 68 height 9
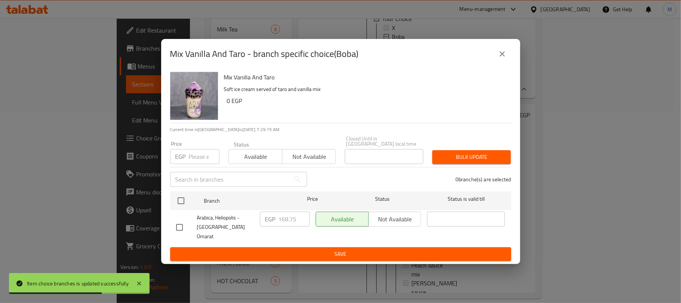
click at [501, 58] on icon "close" at bounding box center [502, 53] width 9 height 9
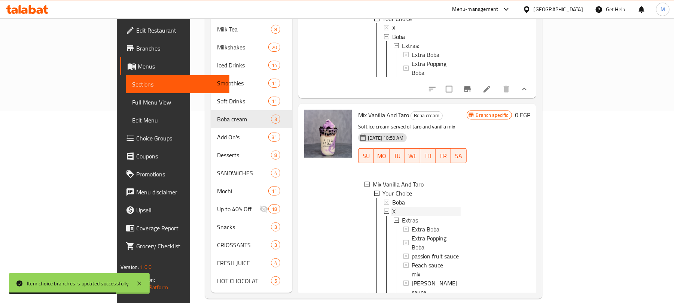
click at [392, 207] on div "X" at bounding box center [426, 211] width 68 height 9
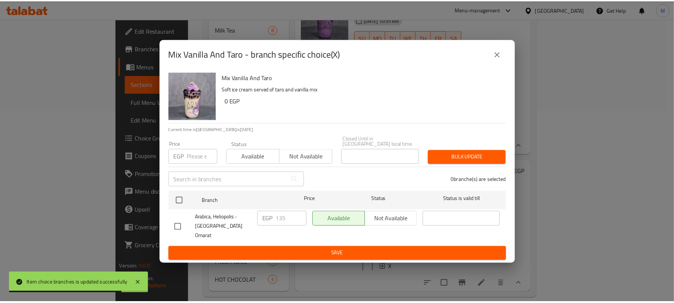
scroll to position [94, 0]
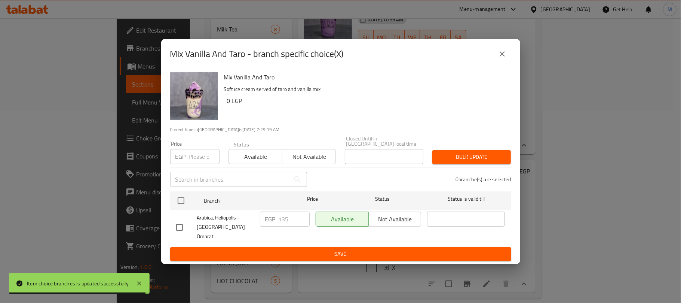
click at [497, 57] on button "close" at bounding box center [503, 54] width 18 height 18
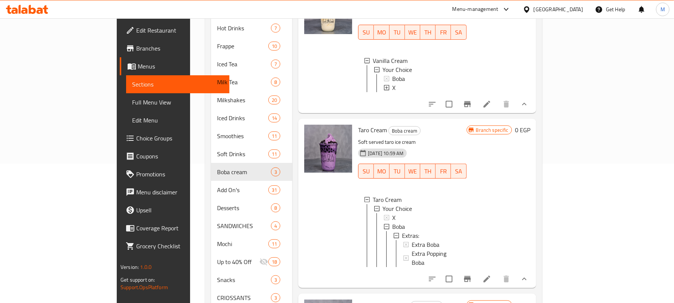
scroll to position [92, 0]
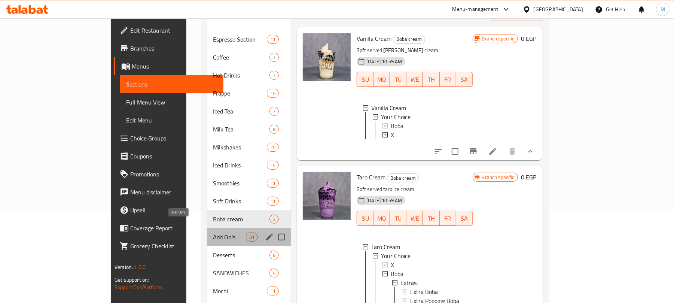
click at [213, 232] on span "Add On's" at bounding box center [229, 236] width 33 height 9
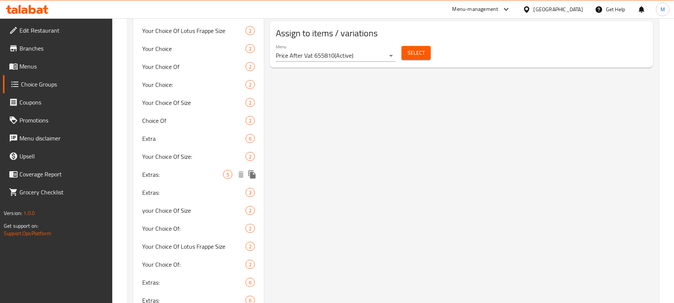
scroll to position [420, 0]
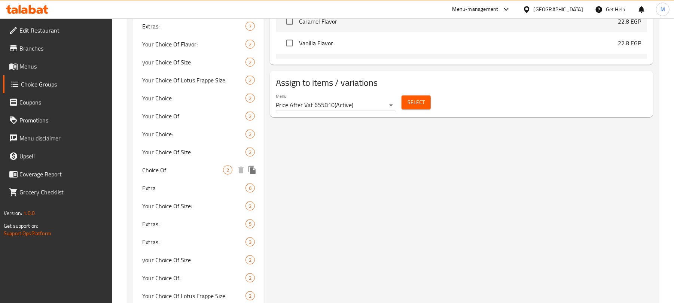
click at [183, 162] on div "Choice Of 2" at bounding box center [198, 170] width 131 height 18
type input "Choice Of"
type input "خيارك من"
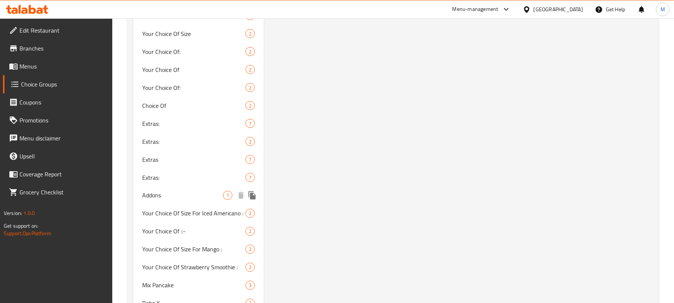
scroll to position [819, 0]
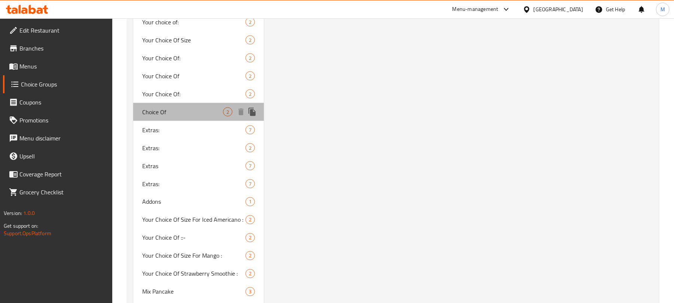
click at [184, 105] on div "Choice Of 2" at bounding box center [198, 112] width 131 height 18
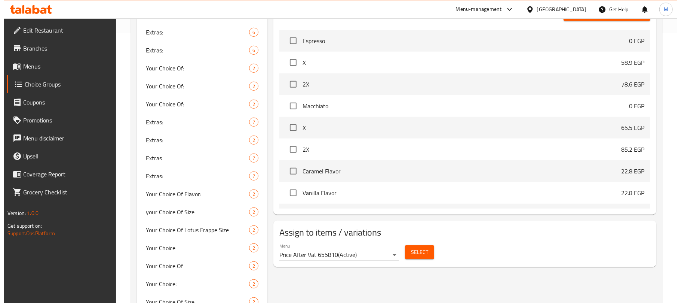
scroll to position [20, 0]
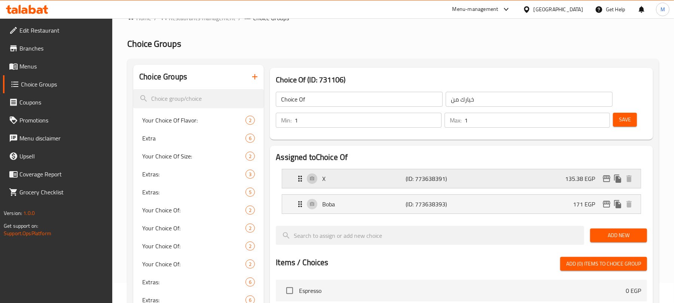
click at [605, 177] on icon "edit" at bounding box center [606, 178] width 7 height 7
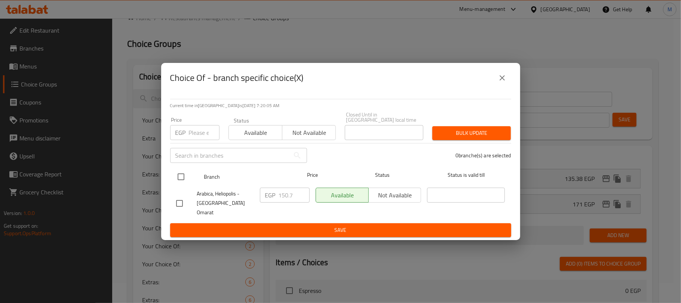
click at [180, 176] on input "checkbox" at bounding box center [181, 177] width 16 height 16
checkbox input "true"
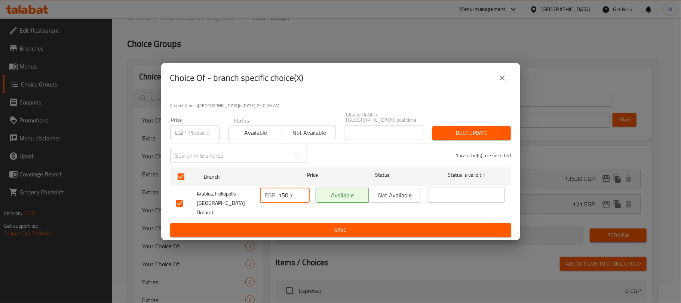
click at [292, 197] on input "150.7" at bounding box center [294, 194] width 31 height 15
paste input "62.0"
type input "162.0"
click at [281, 225] on span "Save" at bounding box center [340, 229] width 329 height 9
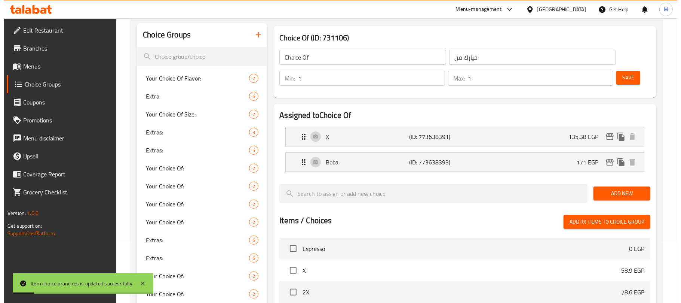
scroll to position [0, 0]
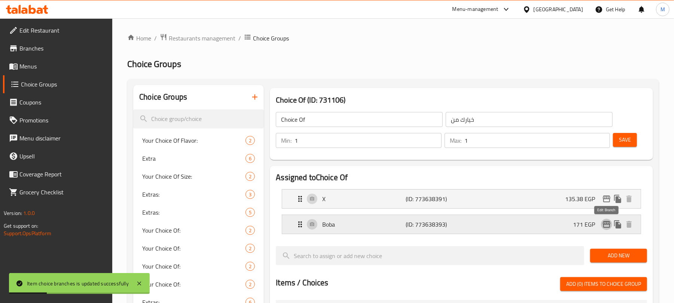
click at [608, 222] on icon "edit" at bounding box center [606, 224] width 9 height 9
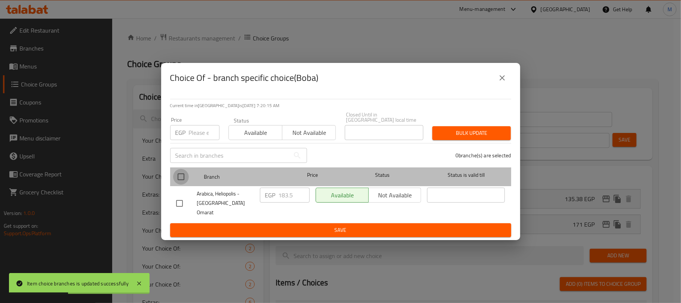
click at [180, 180] on input "checkbox" at bounding box center [181, 177] width 16 height 16
checkbox input "true"
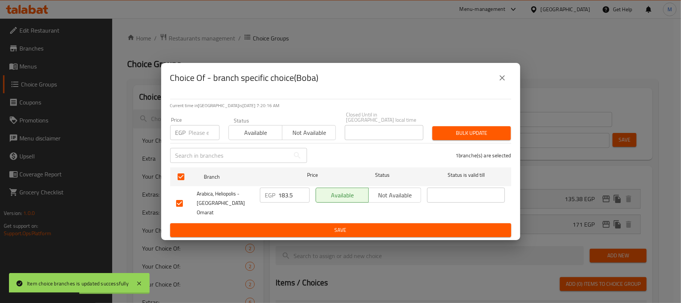
click at [296, 198] on input "183.5" at bounding box center [294, 194] width 31 height 15
paste input "95.7"
type input "195.75"
click at [296, 225] on span "Save" at bounding box center [340, 229] width 329 height 9
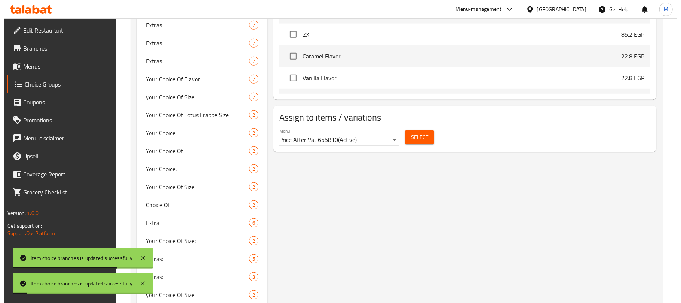
scroll to position [374, 0]
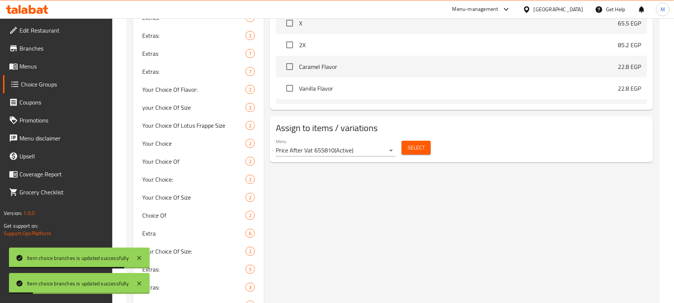
click at [427, 149] on button "Select" at bounding box center [416, 148] width 29 height 14
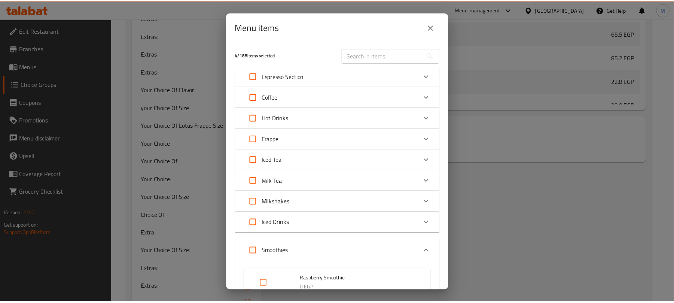
scroll to position [349, 0]
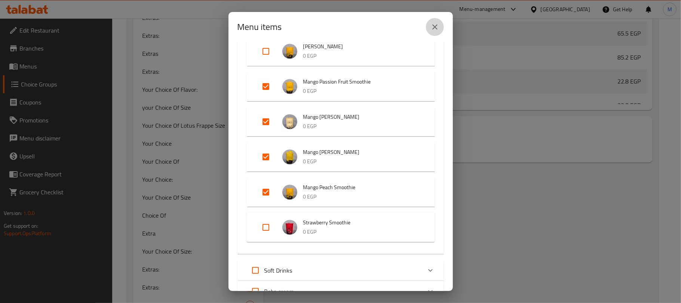
click at [434, 30] on icon "close" at bounding box center [435, 26] width 9 height 9
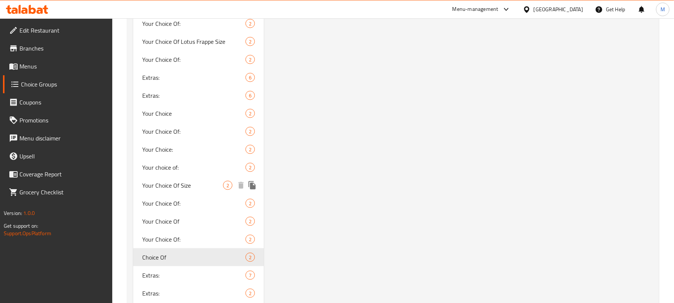
scroll to position [723, 0]
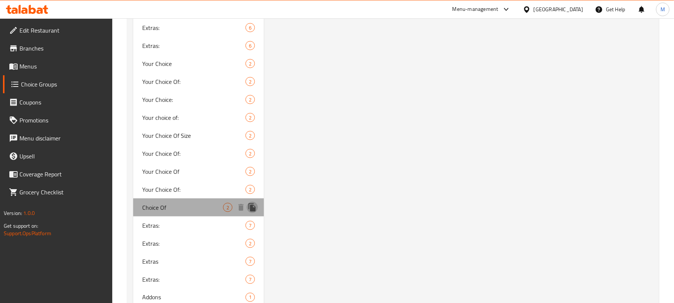
click at [254, 207] on icon "duplicate" at bounding box center [251, 207] width 7 height 8
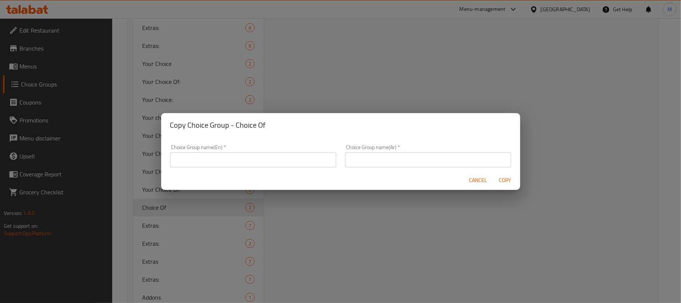
click at [269, 165] on input "text" at bounding box center [253, 159] width 166 height 15
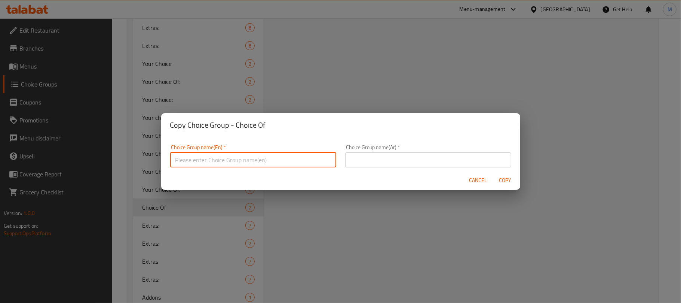
type input "Your Choice Of:"
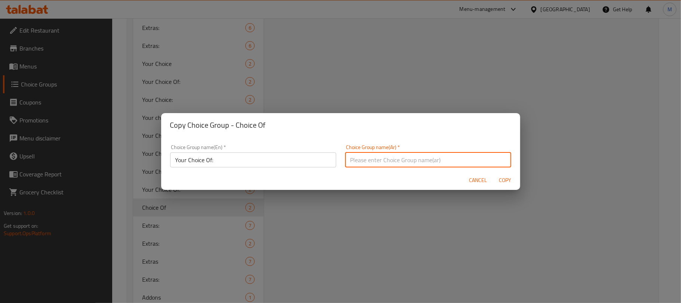
click at [362, 160] on input "text" at bounding box center [428, 159] width 166 height 15
type input "إختيارك من:"
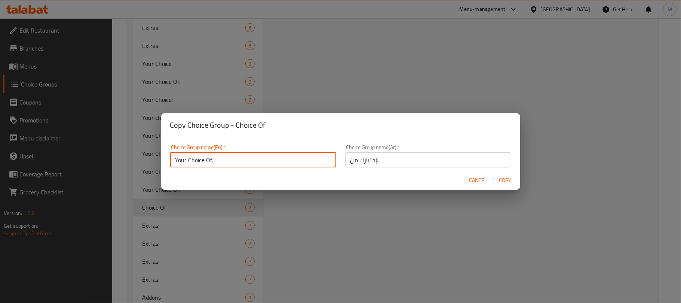
click at [280, 159] on input "Your Choice Of:" at bounding box center [253, 159] width 166 height 15
type input "Your Choice Of:"
drag, startPoint x: 507, startPoint y: 183, endPoint x: 337, endPoint y: 164, distance: 171.0
click at [507, 183] on span "Copy" at bounding box center [506, 180] width 18 height 9
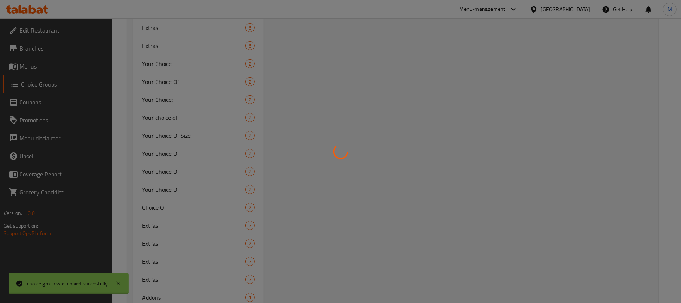
type input "Your Choice Of:"
type input "إختيارك من:"
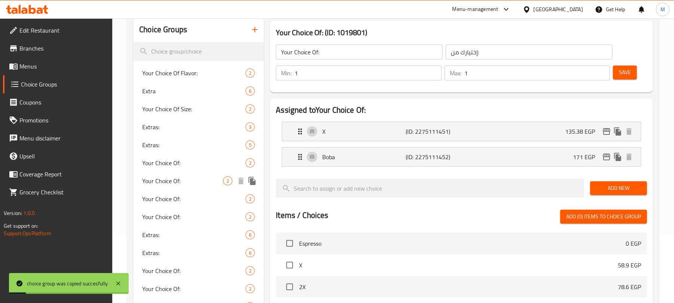
scroll to position [0, 0]
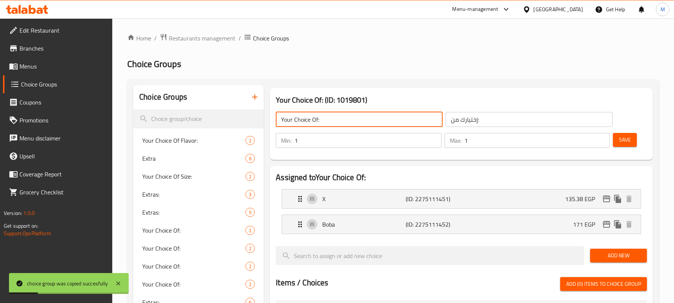
click at [341, 123] on input "Your Choice Of:" at bounding box center [359, 119] width 167 height 15
type input "Your Choice Of:"
click at [608, 201] on icon "edit" at bounding box center [606, 198] width 9 height 9
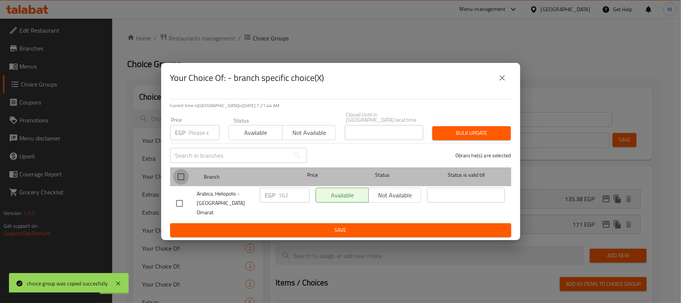
click at [183, 179] on input "checkbox" at bounding box center [181, 177] width 16 height 16
checkbox input "true"
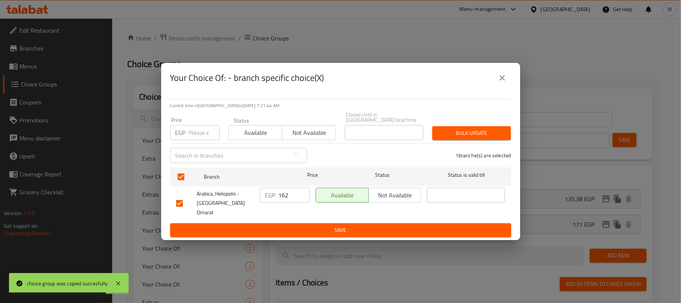
click at [291, 198] on input "162" at bounding box center [294, 194] width 31 height 15
paste input "55.25"
type input "155.25"
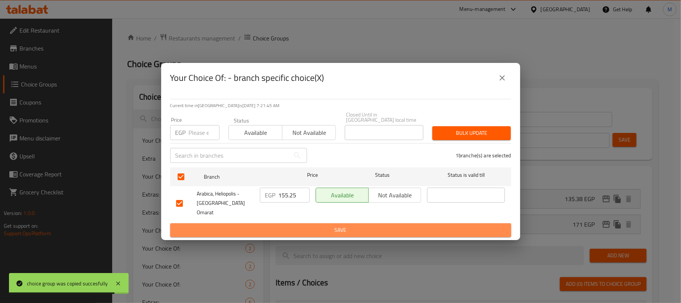
click at [292, 225] on span "Save" at bounding box center [340, 229] width 329 height 9
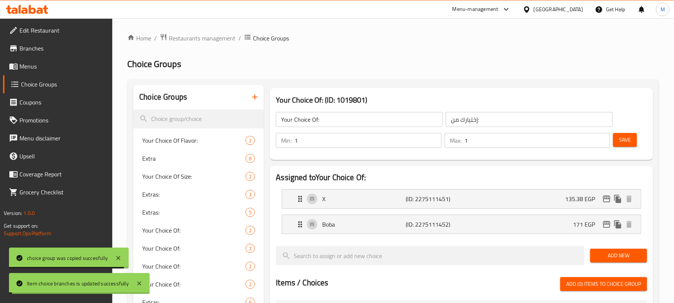
type input "Your Choice Of:"
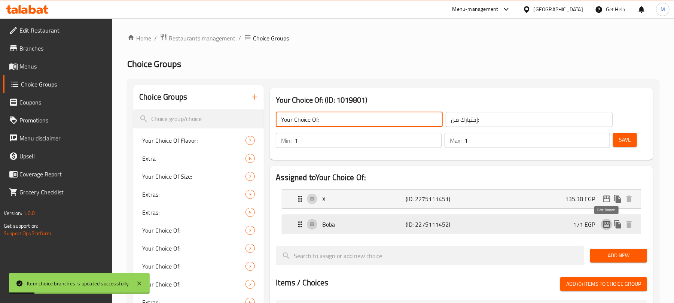
click at [606, 221] on icon "edit" at bounding box center [606, 224] width 9 height 9
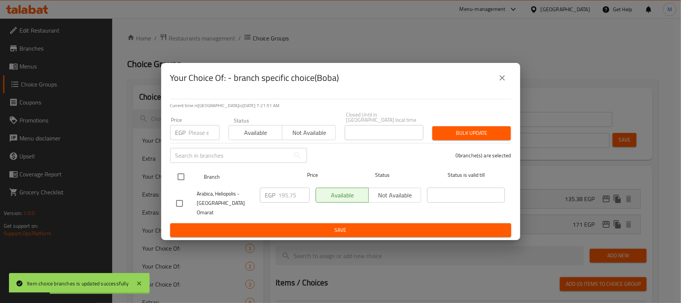
click at [185, 179] on input "checkbox" at bounding box center [181, 177] width 16 height 16
checkbox input "true"
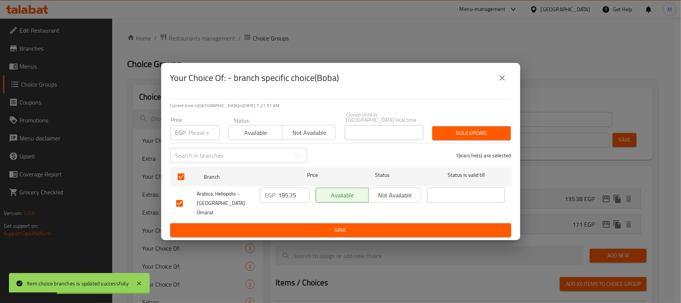
click at [283, 202] on input "195.75" at bounding box center [294, 194] width 31 height 15
paste input "89.0"
type input "189.0"
click at [286, 225] on span "Save" at bounding box center [340, 229] width 329 height 9
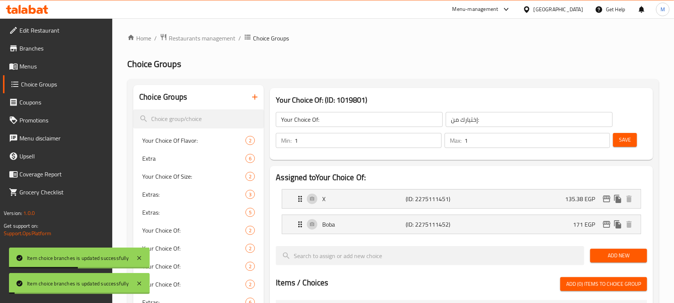
click at [632, 139] on button "Save" at bounding box center [625, 140] width 24 height 14
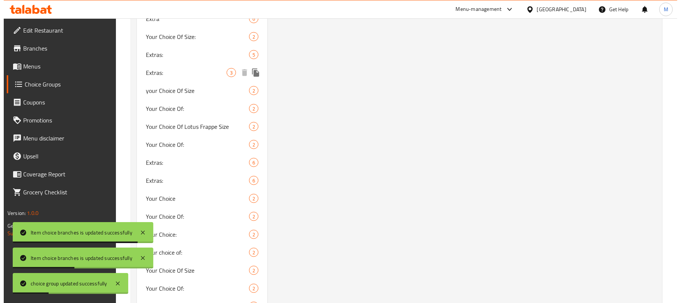
scroll to position [449, 0]
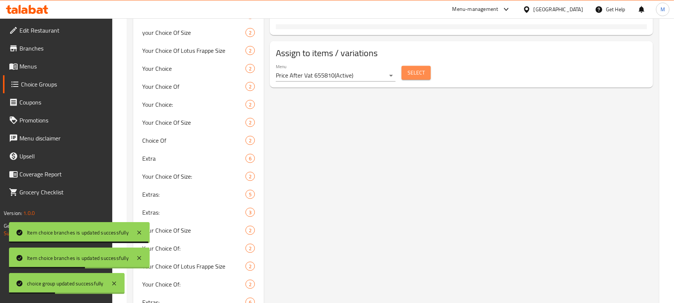
click at [428, 68] on button "Select" at bounding box center [416, 73] width 29 height 14
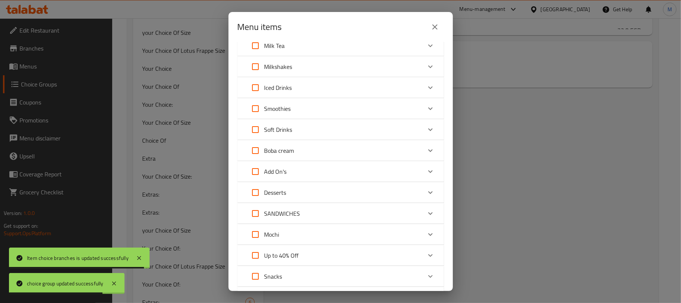
scroll to position [150, 0]
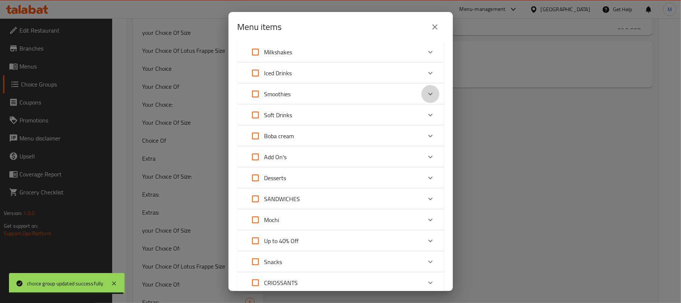
click at [426, 92] on icon "Expand" at bounding box center [430, 93] width 9 height 9
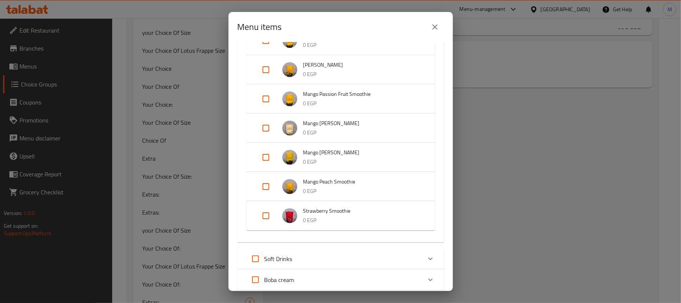
scroll to position [299, 0]
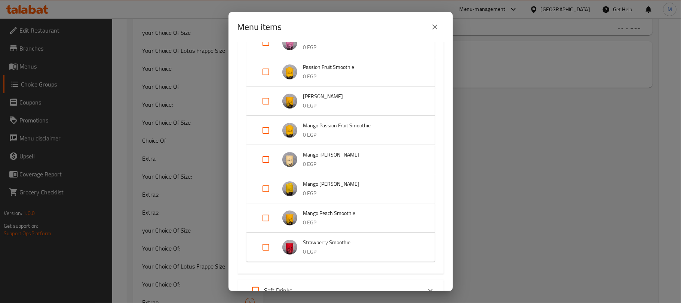
click at [267, 216] on input "Expand" at bounding box center [266, 218] width 18 height 18
checkbox input "true"
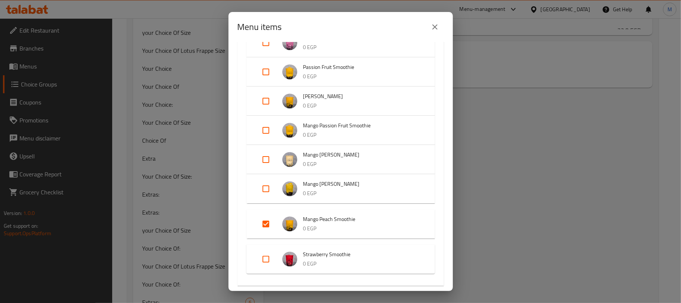
click at [271, 189] on input "Expand" at bounding box center [266, 189] width 18 height 18
checkbox input "true"
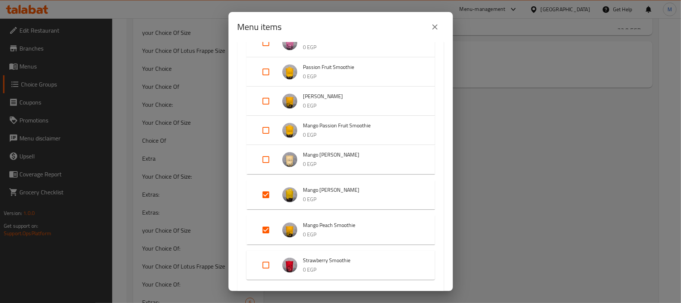
click at [268, 158] on input "Expand" at bounding box center [266, 159] width 18 height 18
checkbox input "true"
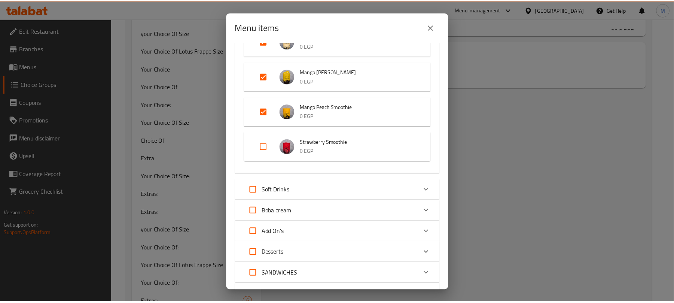
scroll to position [594, 0]
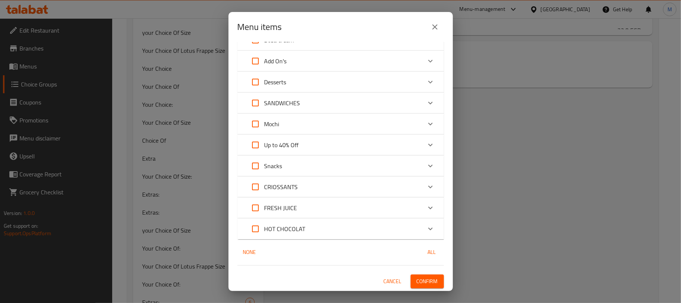
click at [421, 283] on span "Confirm" at bounding box center [427, 281] width 21 height 9
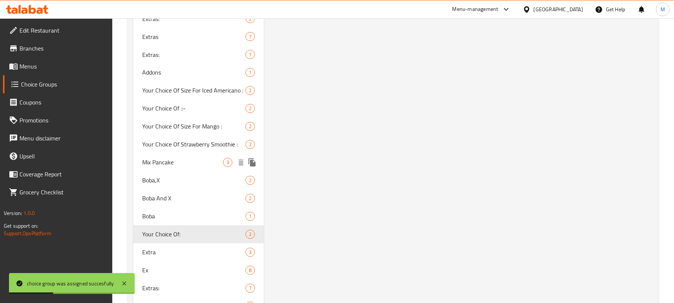
scroll to position [798, 0]
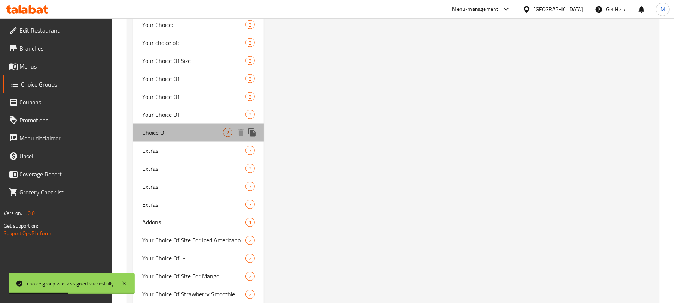
click at [183, 132] on span "Choice Of" at bounding box center [182, 132] width 81 height 9
type input "Choice Of"
type input "خيارك من"
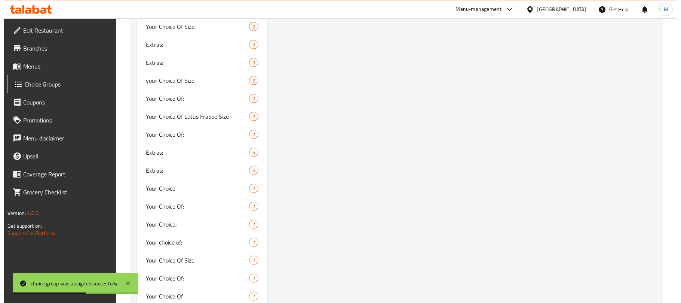
scroll to position [399, 0]
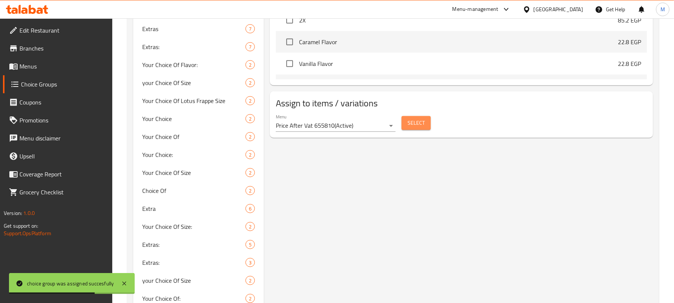
click at [415, 126] on span "Select" at bounding box center [416, 122] width 17 height 9
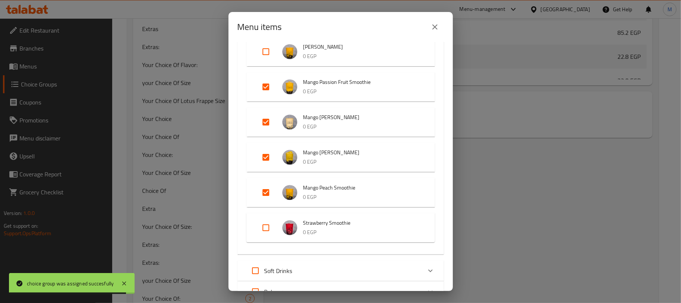
scroll to position [349, 0]
click at [265, 123] on input "Expand" at bounding box center [266, 122] width 18 height 18
checkbox input "false"
click at [265, 156] on input "Expand" at bounding box center [266, 157] width 18 height 18
checkbox input "false"
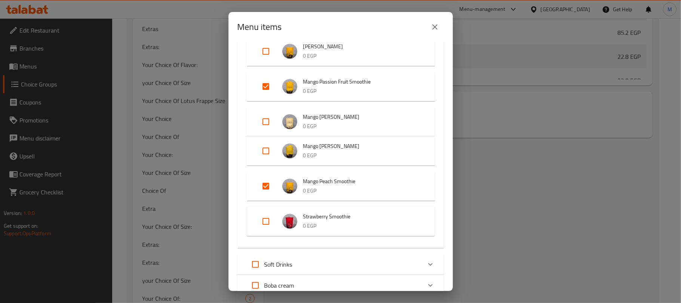
click at [266, 192] on input "Expand" at bounding box center [266, 186] width 18 height 18
checkbox input "false"
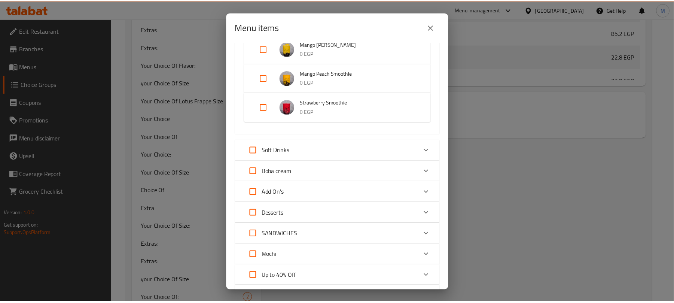
scroll to position [582, 0]
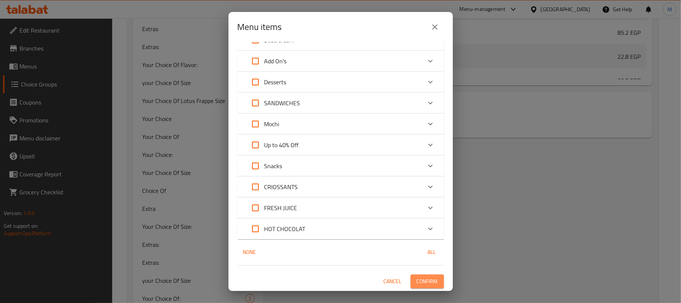
click at [417, 279] on span "Confirm" at bounding box center [427, 281] width 21 height 9
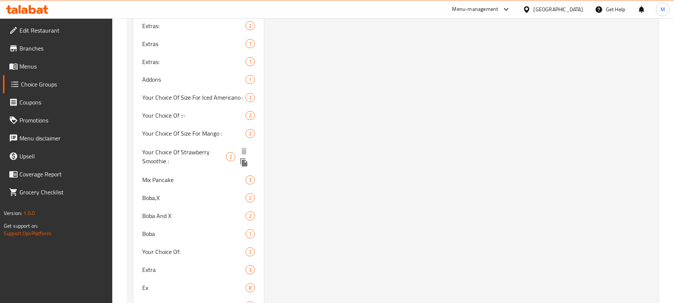
scroll to position [942, 0]
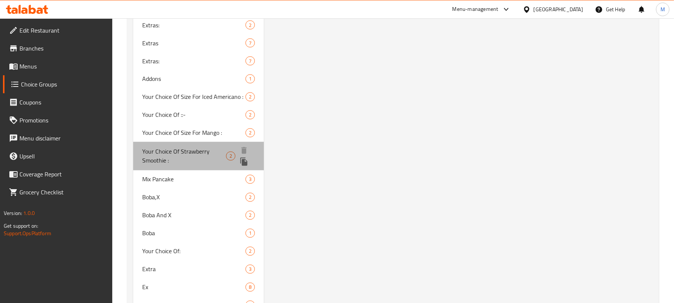
click at [207, 153] on span "Your Choice Of Strawberry Smoothie :" at bounding box center [183, 156] width 83 height 18
type input "Your Choice Of Strawberry Smoothie :"
type input "اختيارك من سموثى فراولة :"
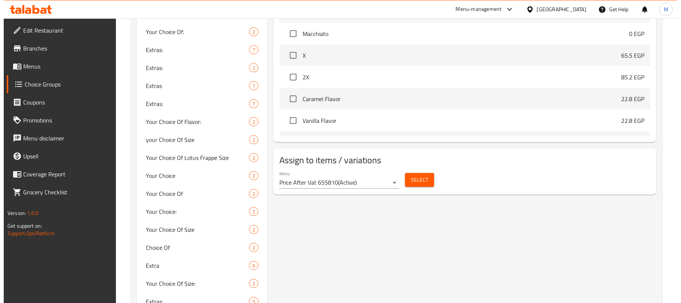
scroll to position [43, 0]
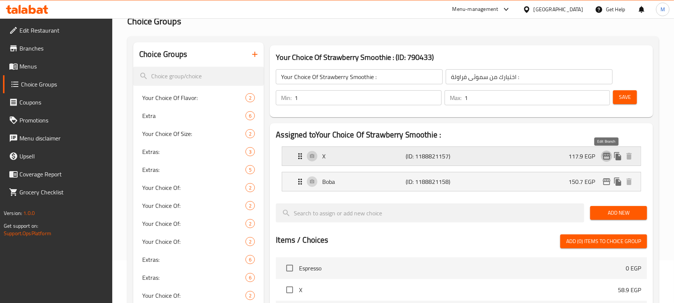
click at [605, 156] on icon "edit" at bounding box center [606, 156] width 9 height 9
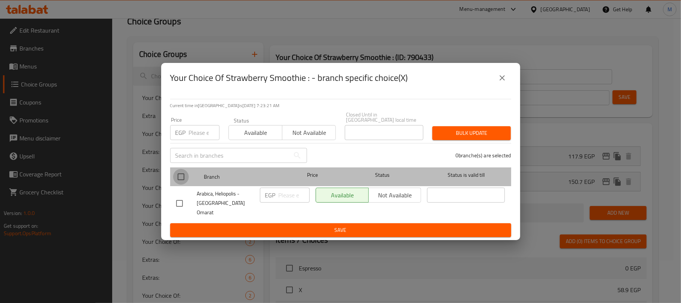
click at [176, 177] on input "checkbox" at bounding box center [181, 177] width 16 height 16
checkbox input "true"
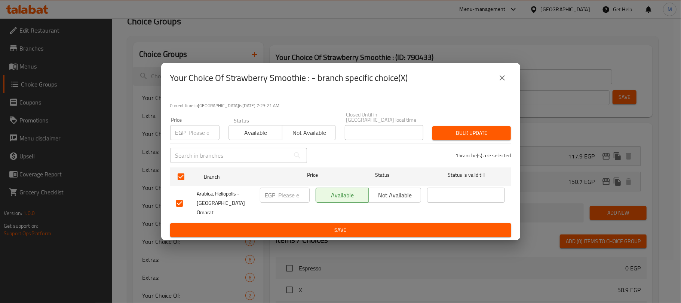
click at [285, 199] on input "number" at bounding box center [294, 194] width 31 height 15
paste input "121.50"
type input "121.50"
click at [291, 225] on span "Save" at bounding box center [340, 229] width 329 height 9
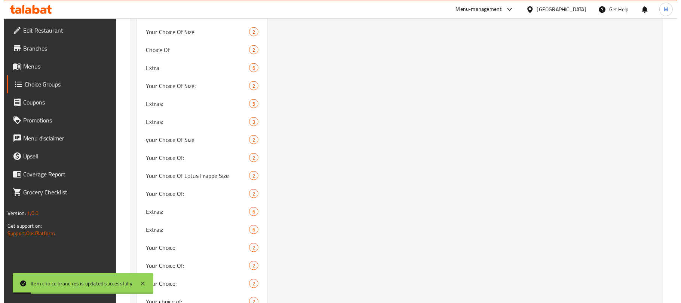
scroll to position [9, 0]
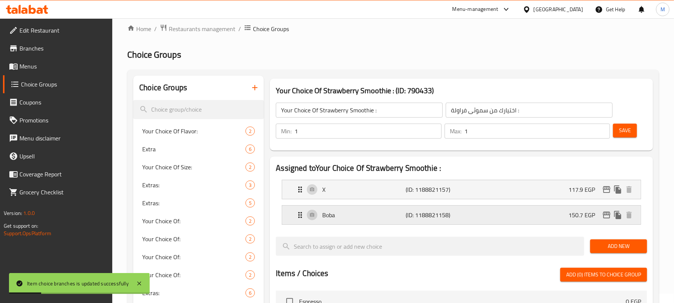
click at [606, 218] on icon "edit" at bounding box center [606, 214] width 7 height 7
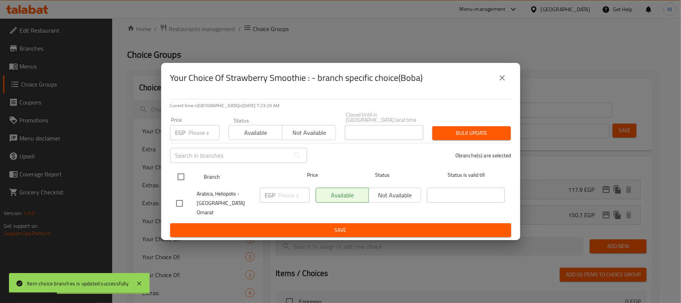
drag, startPoint x: 180, startPoint y: 177, endPoint x: 186, endPoint y: 177, distance: 6.0
click at [181, 177] on input "checkbox" at bounding box center [181, 177] width 16 height 16
checkbox input "true"
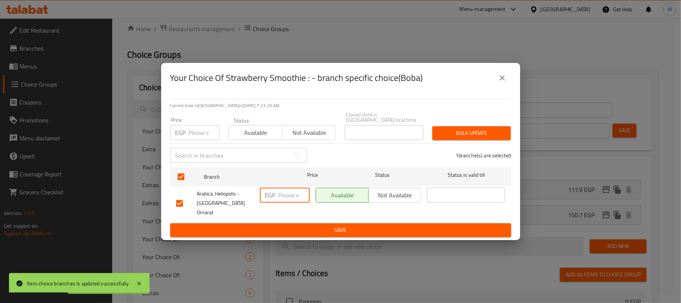
click at [282, 196] on input "number" at bounding box center [294, 194] width 31 height 15
paste input "155.25"
type input "155.25"
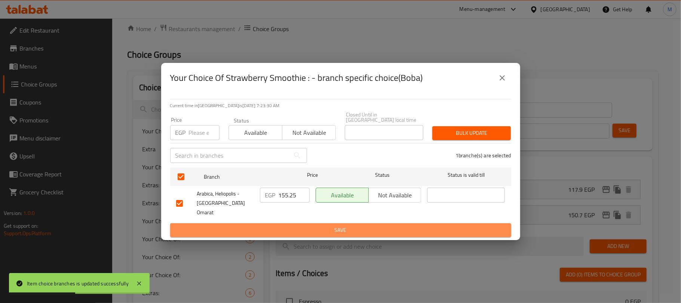
click at [281, 223] on button "Save" at bounding box center [340, 230] width 341 height 14
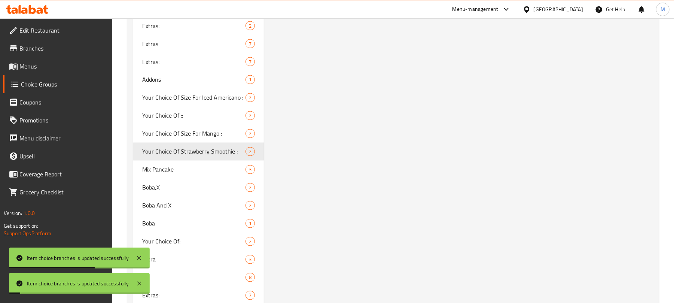
scroll to position [0, 0]
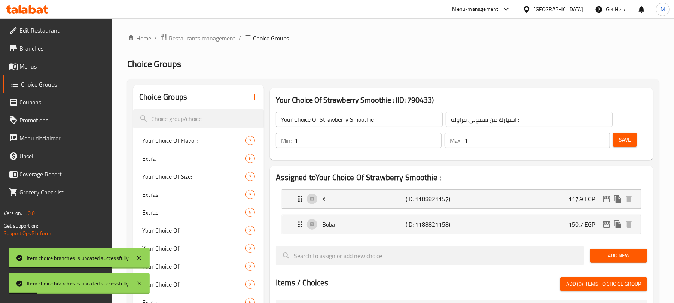
click at [336, 118] on input "Your Choice Of Strawberry Smoothie :" at bounding box center [359, 119] width 167 height 15
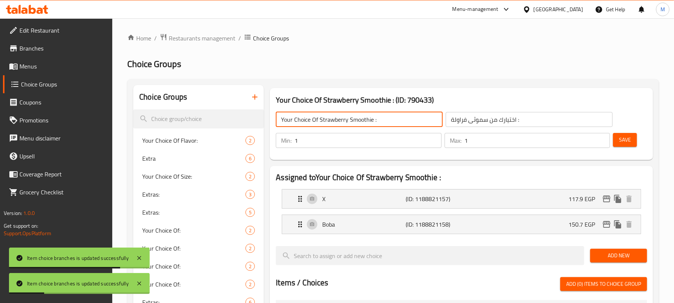
drag, startPoint x: 336, startPoint y: 118, endPoint x: 351, endPoint y: 117, distance: 15.0
click at [351, 117] on input "Your Choice Of Strawberry Smoothie :" at bounding box center [359, 119] width 167 height 15
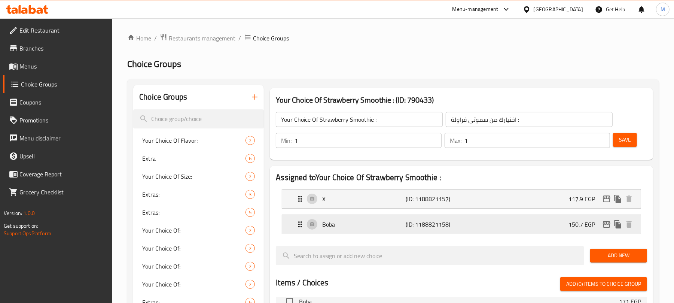
click at [451, 219] on div "Boba (ID: 1188821158) 150.7 EGP" at bounding box center [464, 224] width 336 height 19
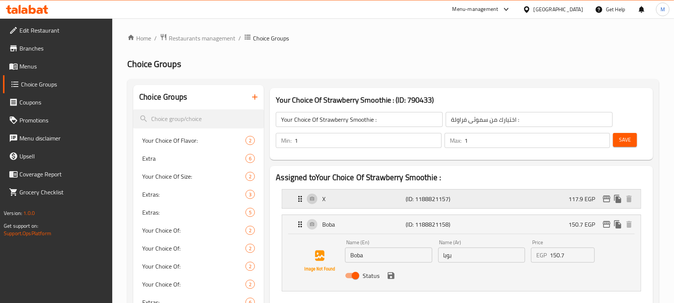
click at [452, 194] on div "X (ID: 1188821157) 117.9 EGP" at bounding box center [464, 198] width 336 height 19
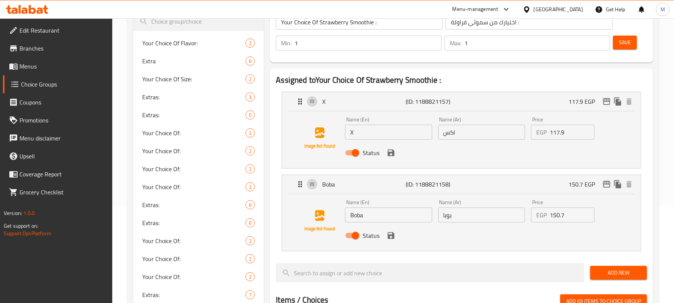
scroll to position [100, 0]
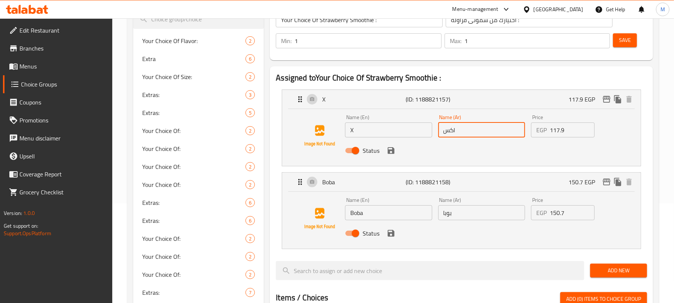
click at [470, 137] on input "اكس" at bounding box center [481, 129] width 87 height 15
drag, startPoint x: 472, startPoint y: 212, endPoint x: 472, endPoint y: 207, distance: 4.5
click at [472, 212] on input "بوبا" at bounding box center [481, 212] width 87 height 15
